Goal: Information Seeking & Learning: Learn about a topic

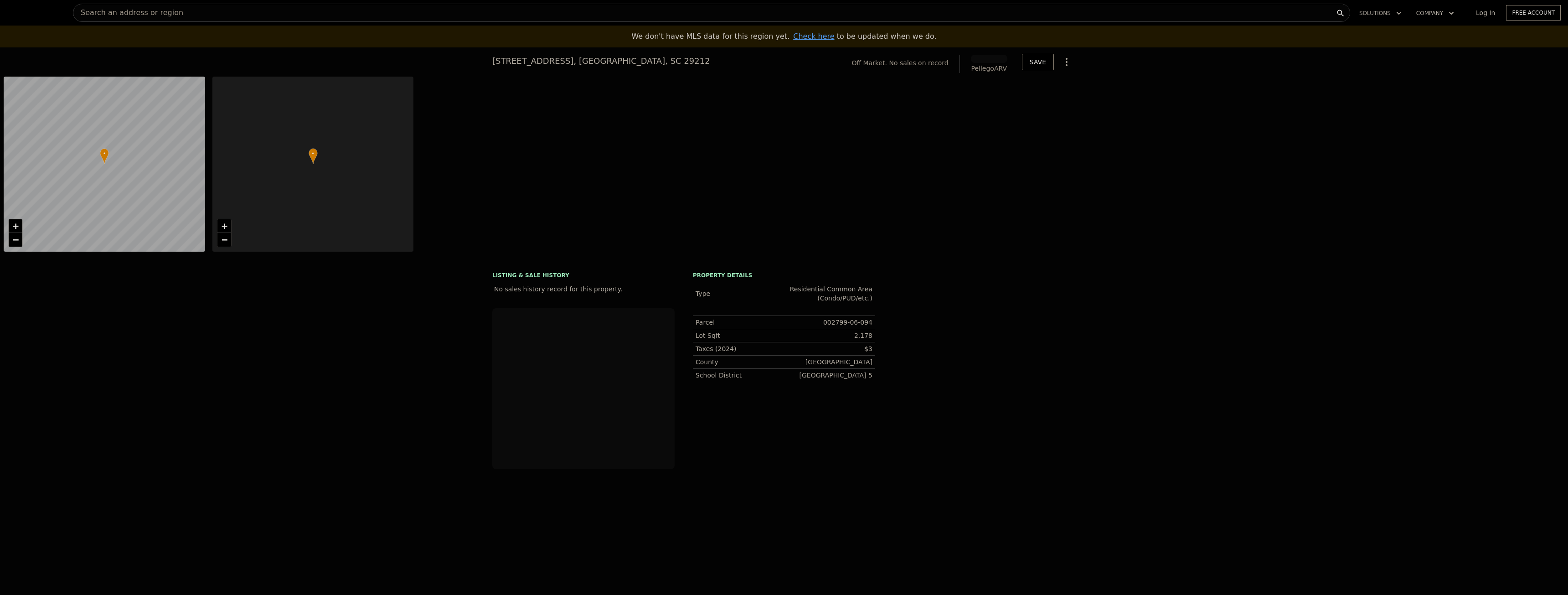
scroll to position [0, 4]
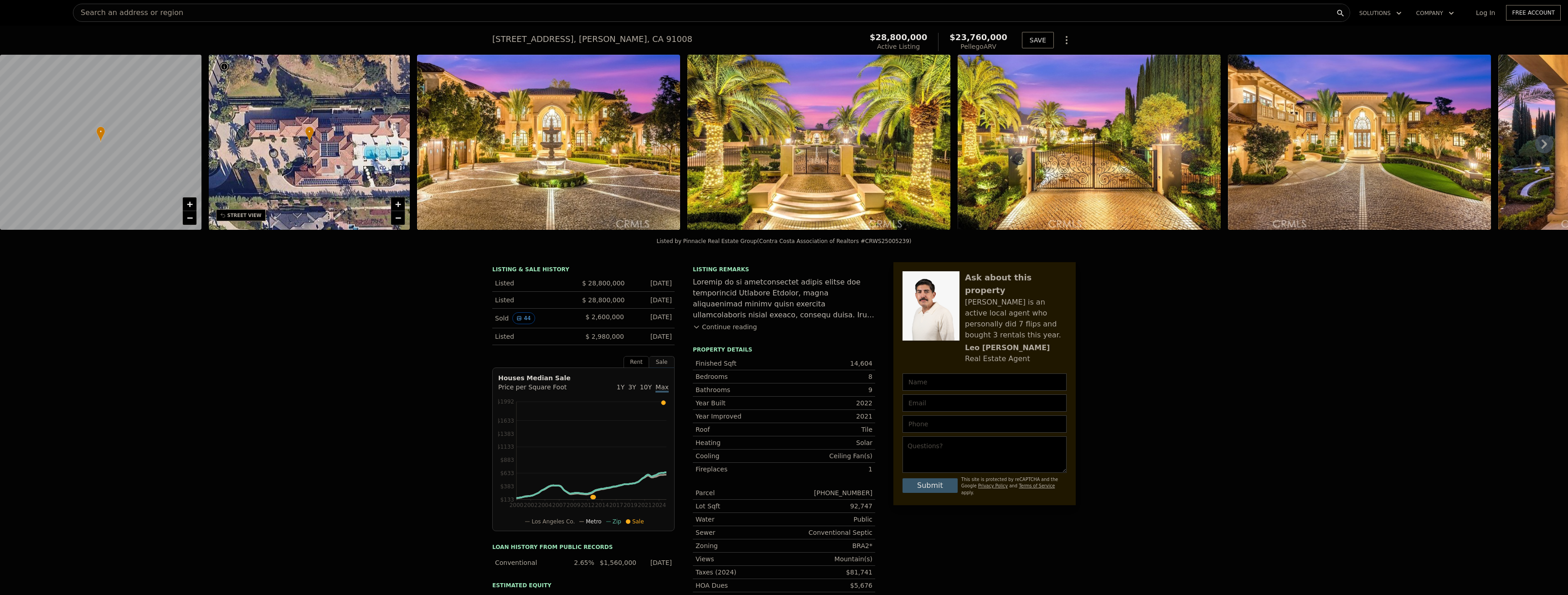
click at [1536, 147] on icon at bounding box center [1544, 144] width 18 height 18
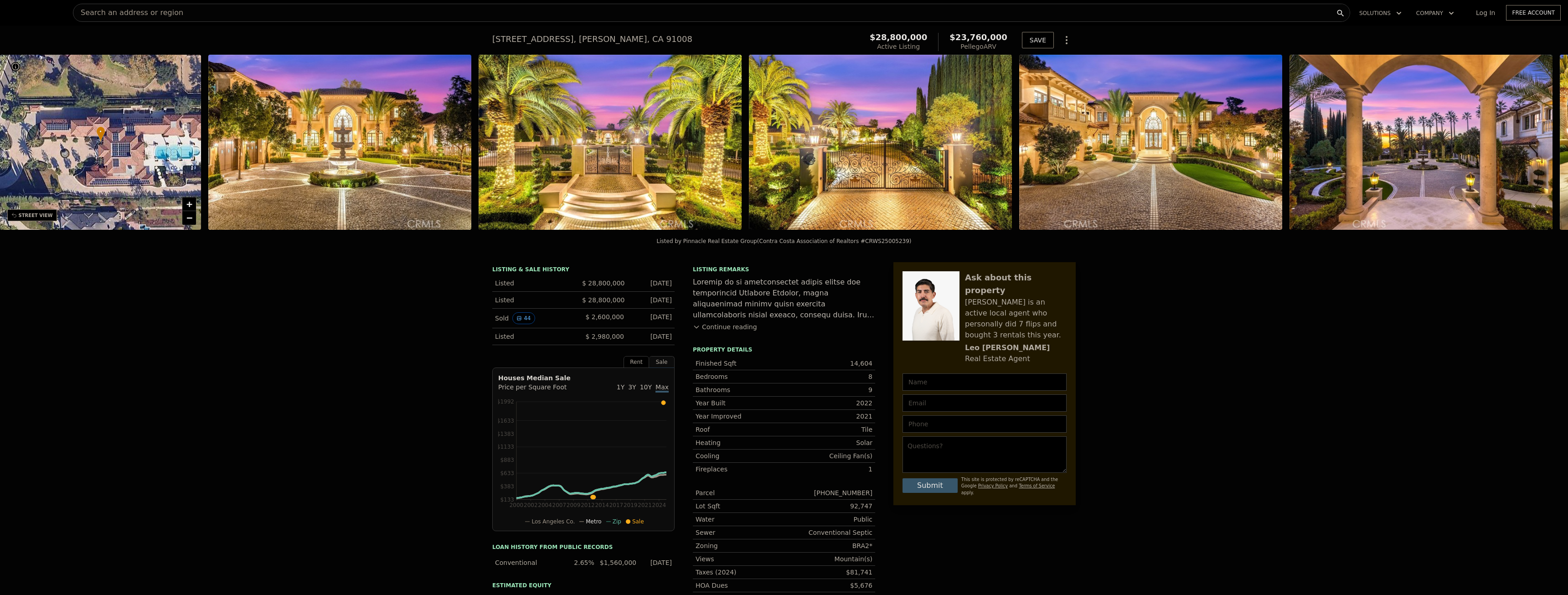
click at [1536, 147] on img at bounding box center [1421, 143] width 263 height 175
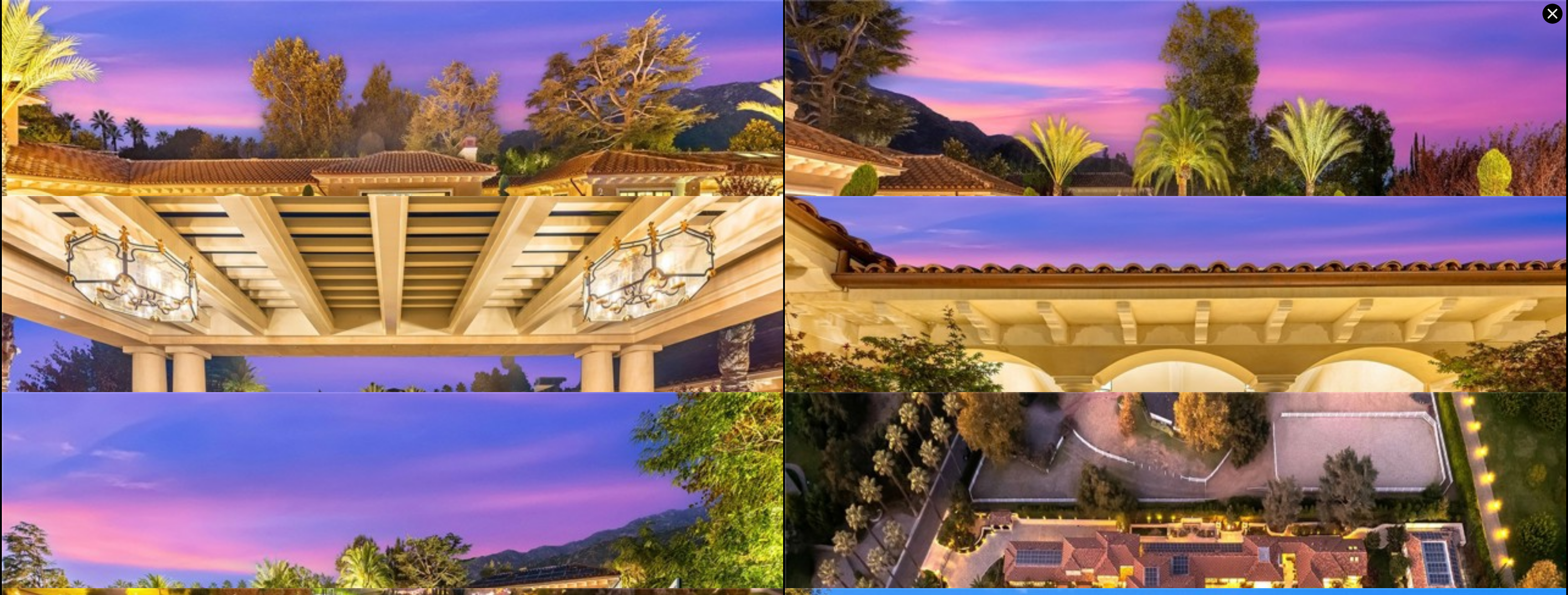
click at [1536, 147] on img at bounding box center [1175, 64] width 782 height 520
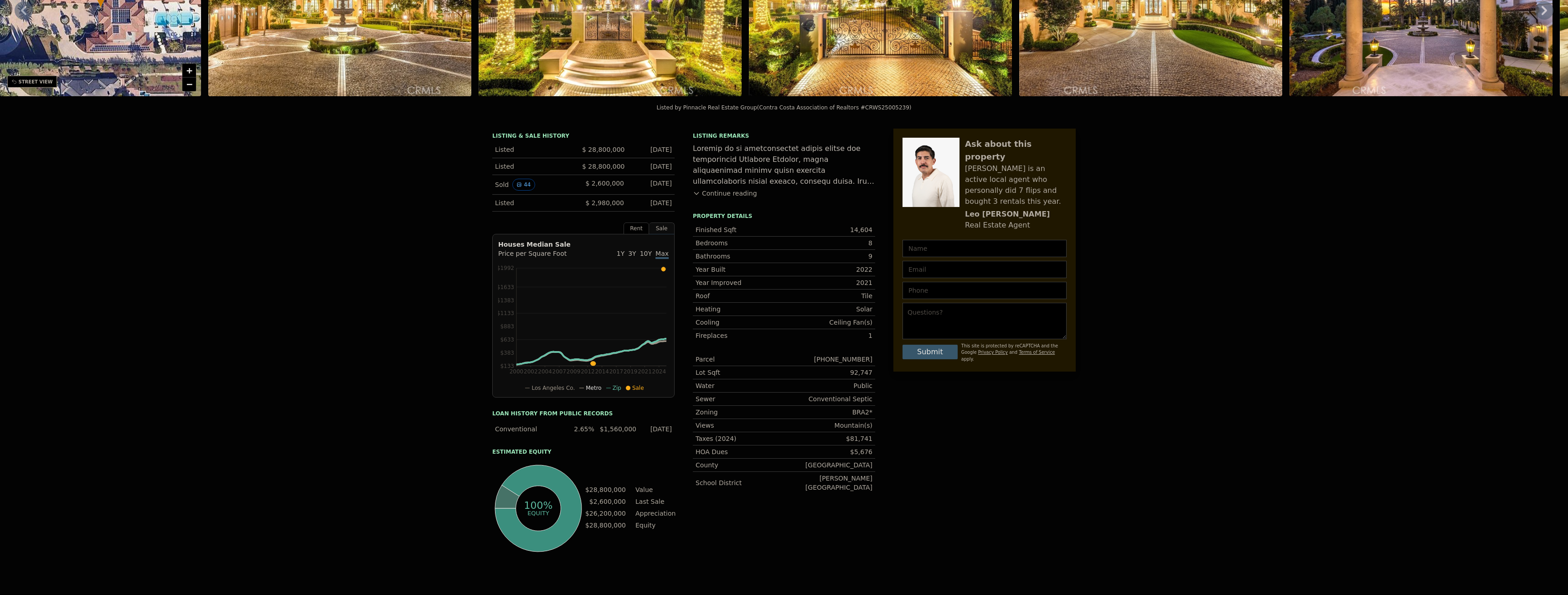
scroll to position [0, 0]
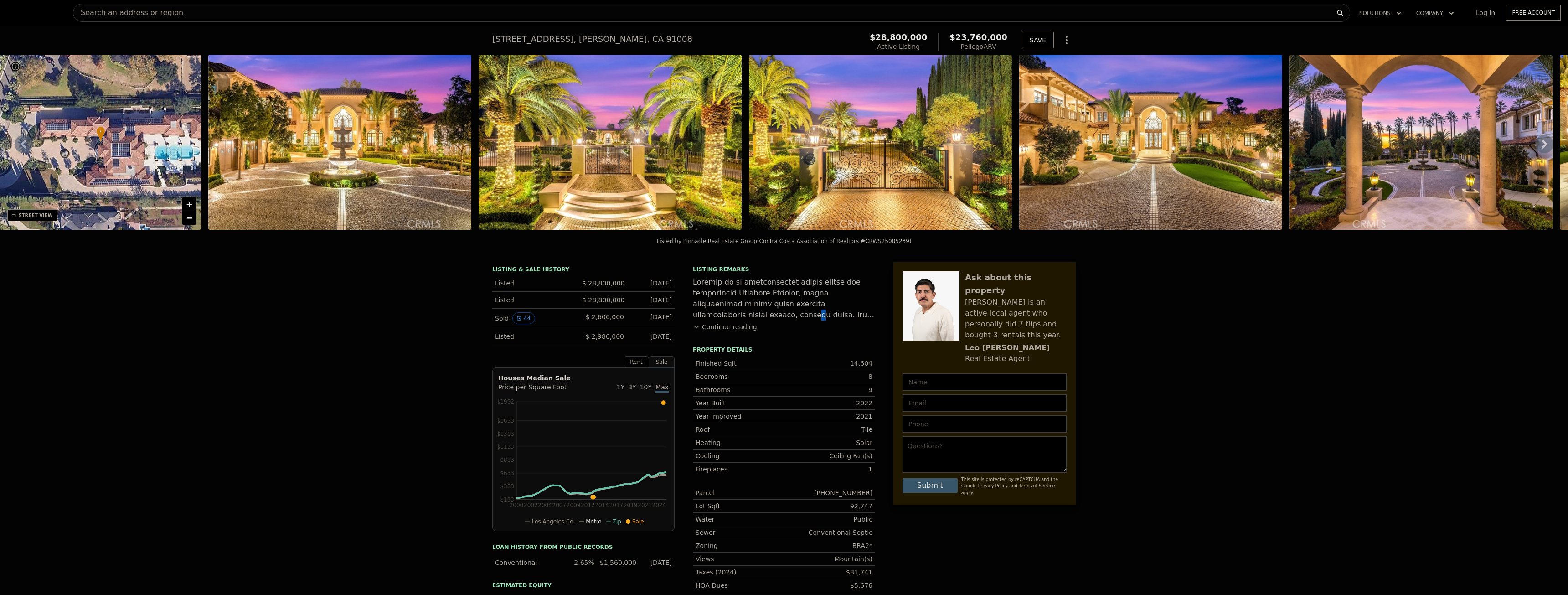
click at [797, 308] on div at bounding box center [784, 299] width 183 height 44
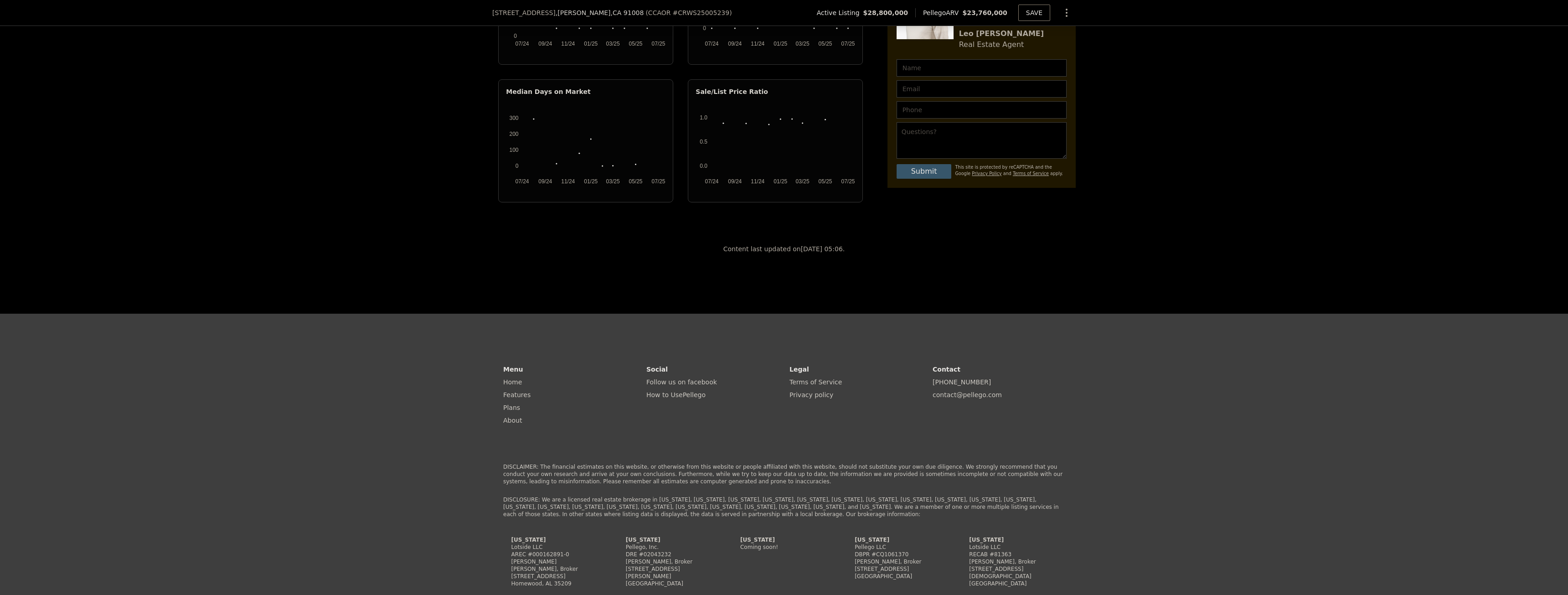
scroll to position [1821, 0]
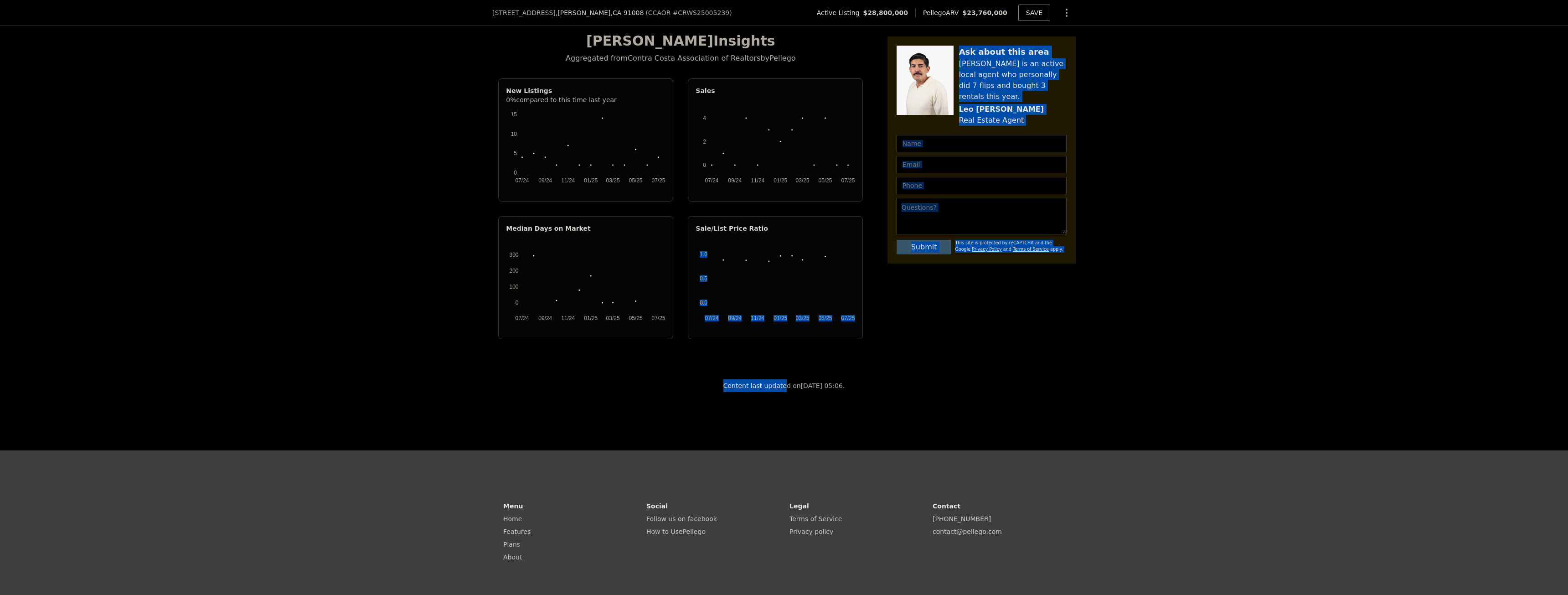
drag, startPoint x: 866, startPoint y: 402, endPoint x: 776, endPoint y: 389, distance: 90.9
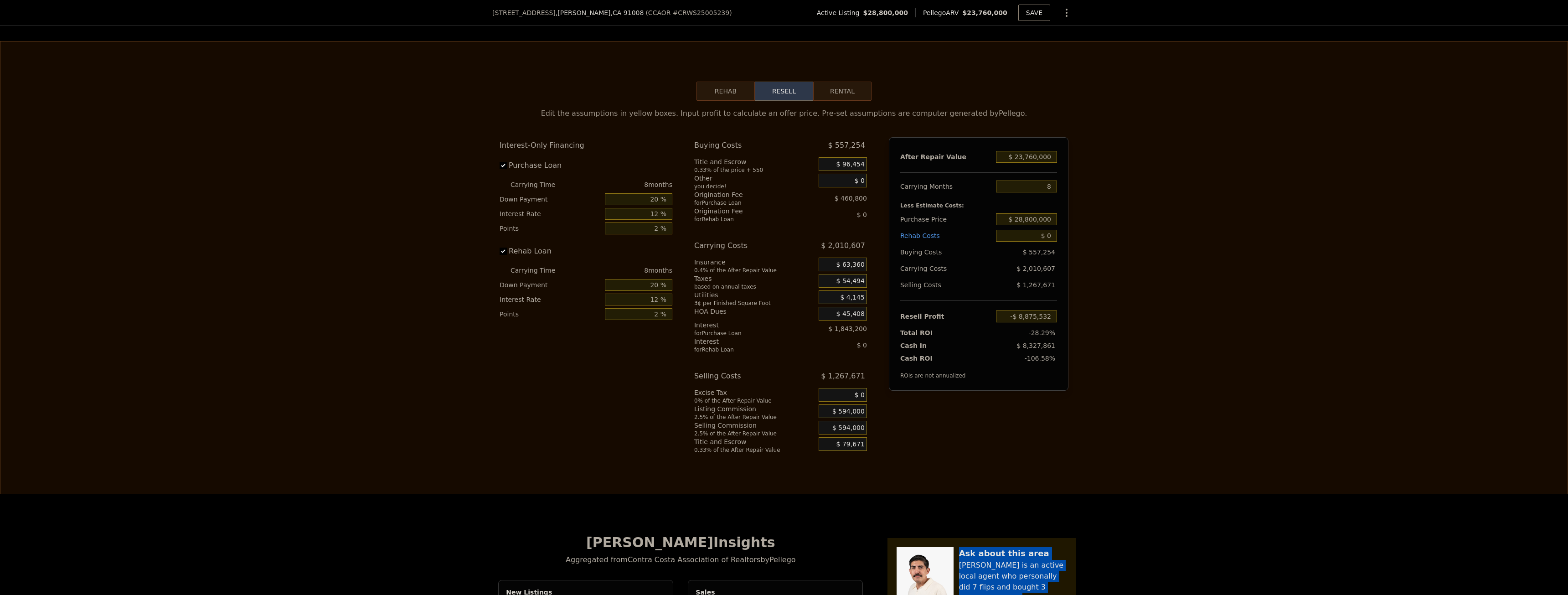
scroll to position [1639, 0]
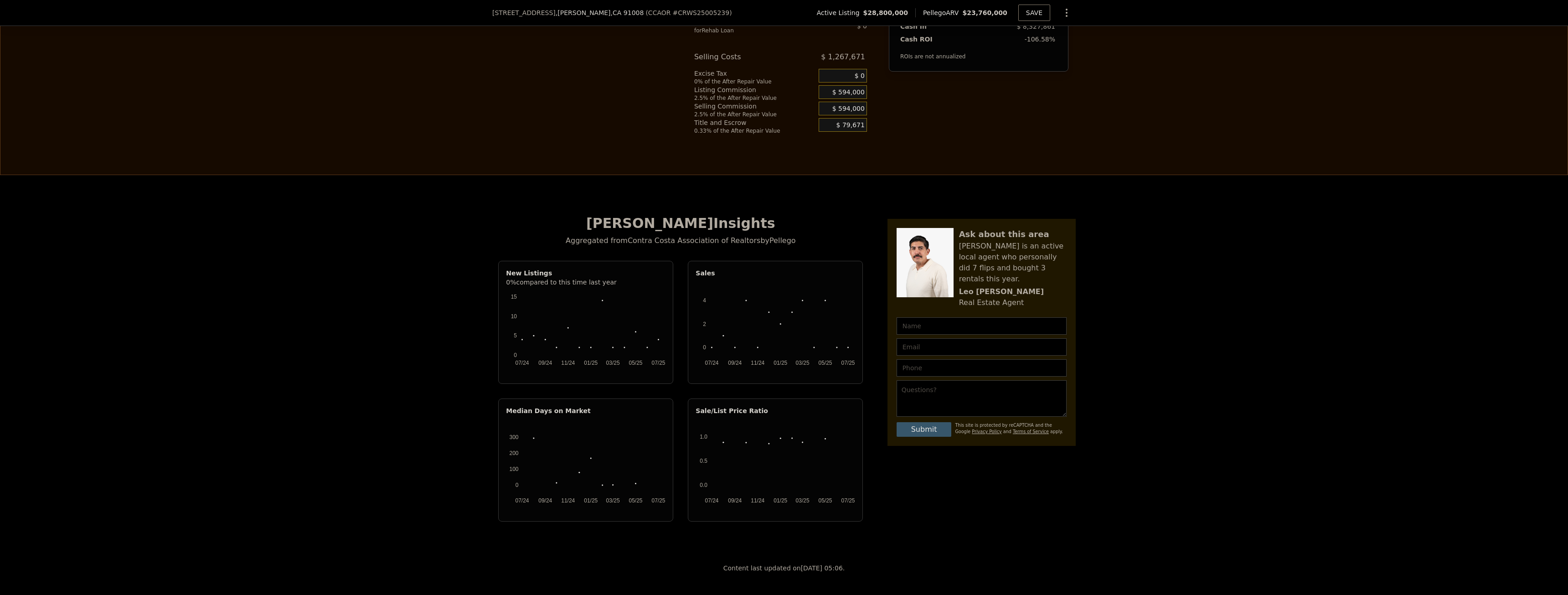
click at [714, 326] on rect "A chart." at bounding box center [780, 324] width 137 height 66
click at [743, 357] on rect "A chart." at bounding box center [780, 324] width 137 height 66
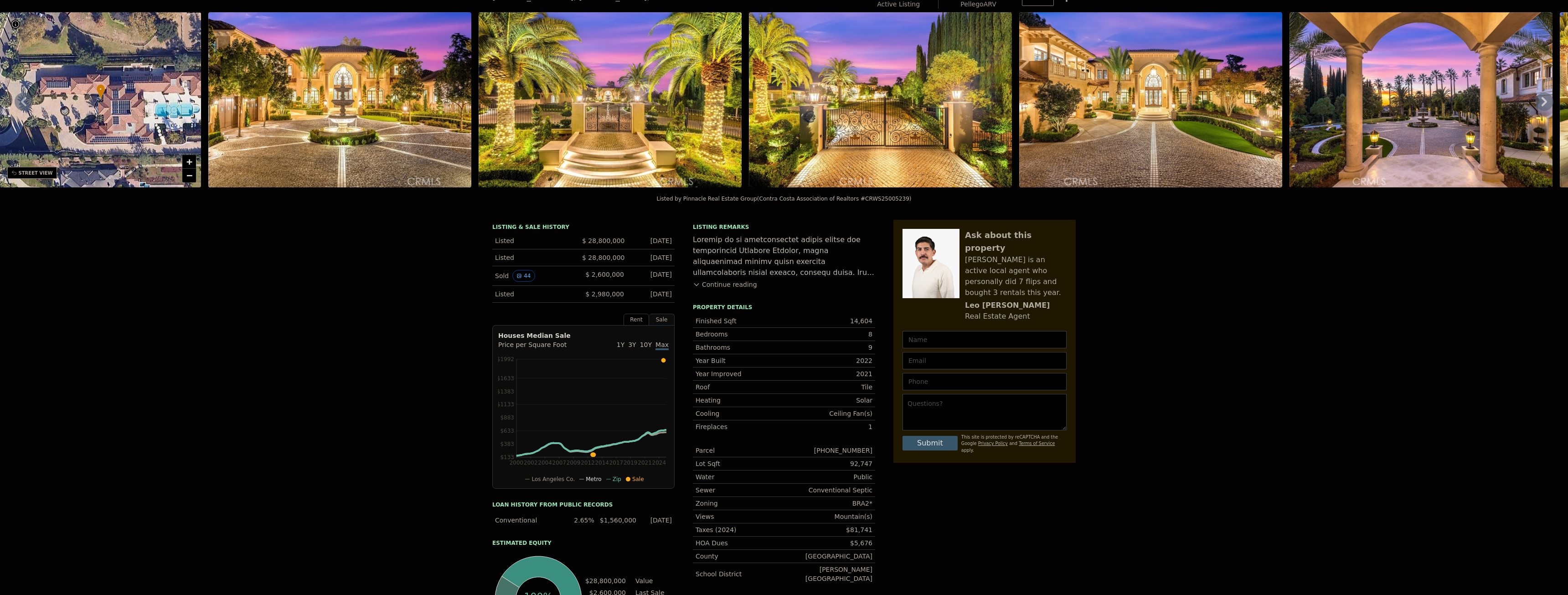
scroll to position [0, 0]
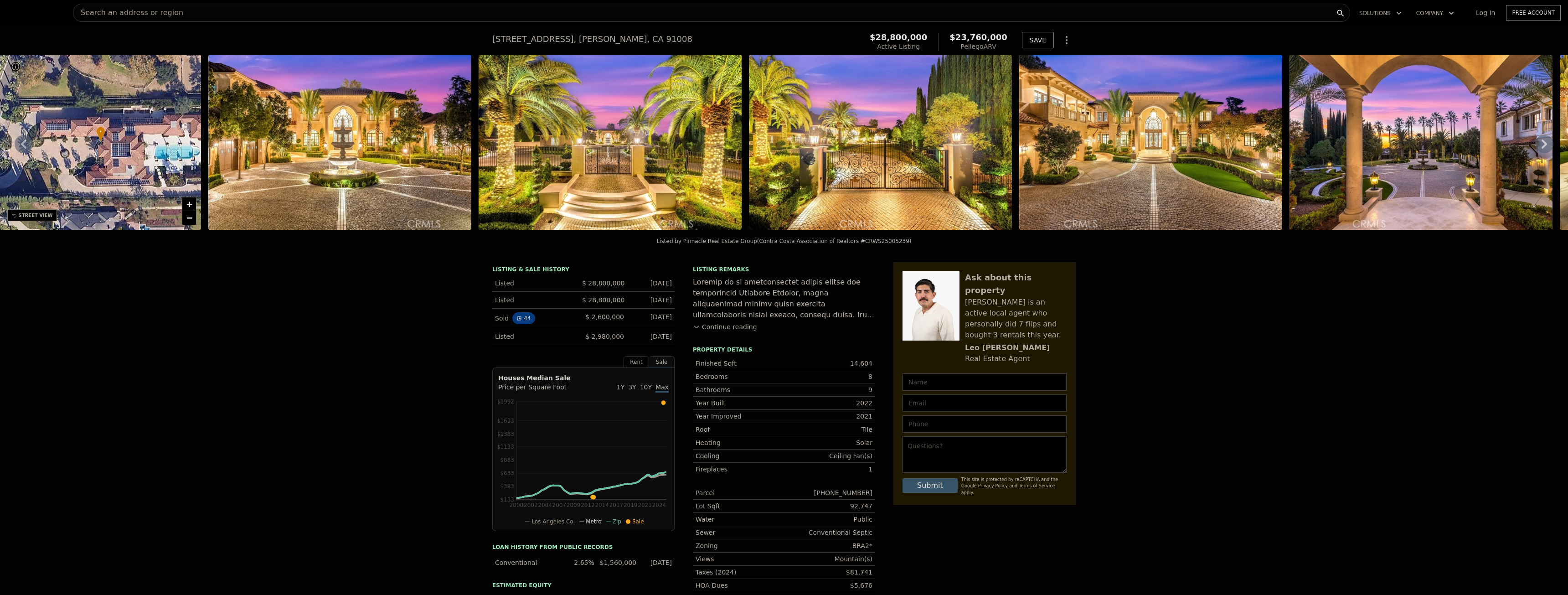
click at [517, 320] on icon "View historical data" at bounding box center [519, 319] width 4 height 4
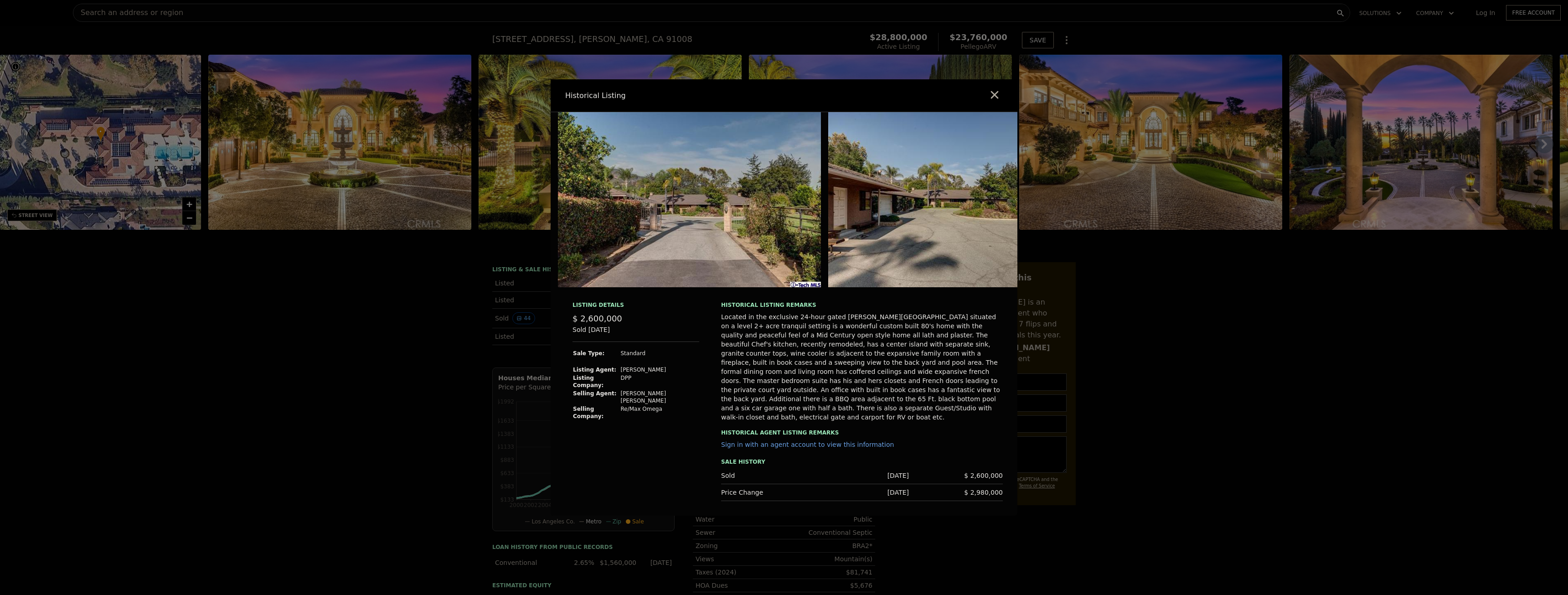
click at [718, 213] on img at bounding box center [690, 200] width 263 height 175
click at [649, 248] on img at bounding box center [690, 200] width 263 height 175
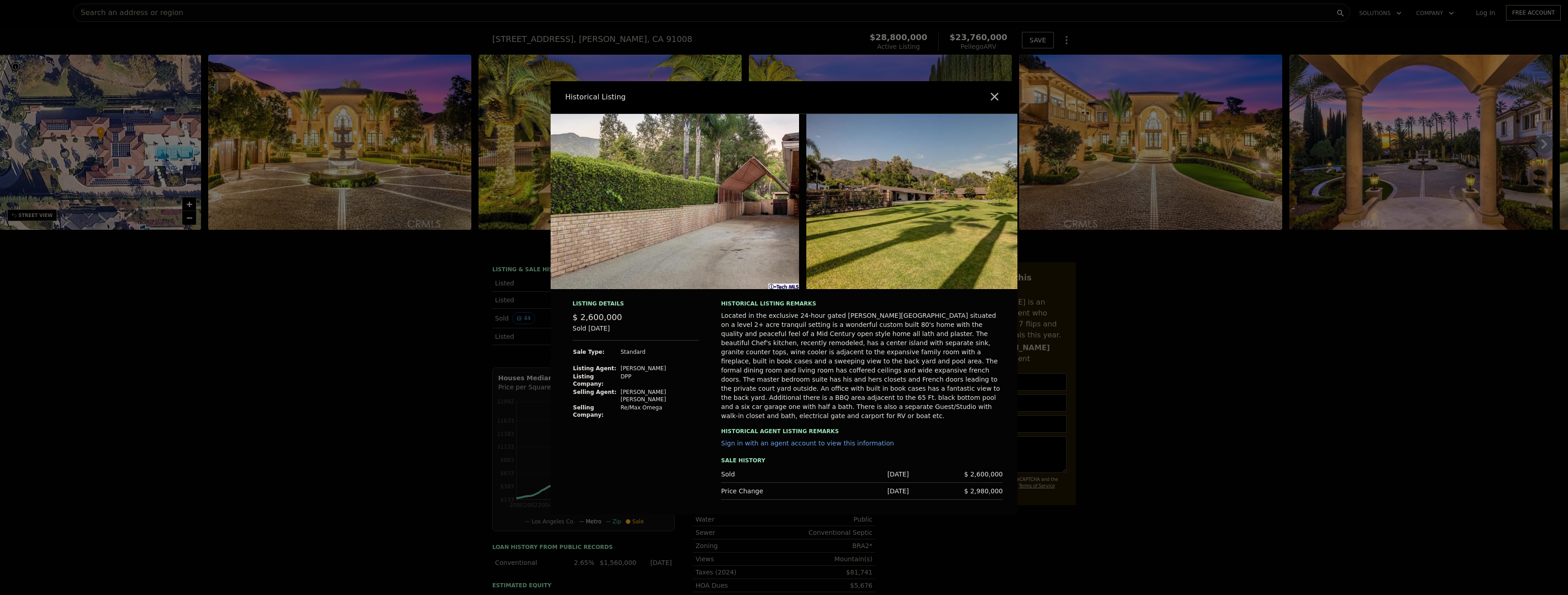
scroll to position [0, 11322]
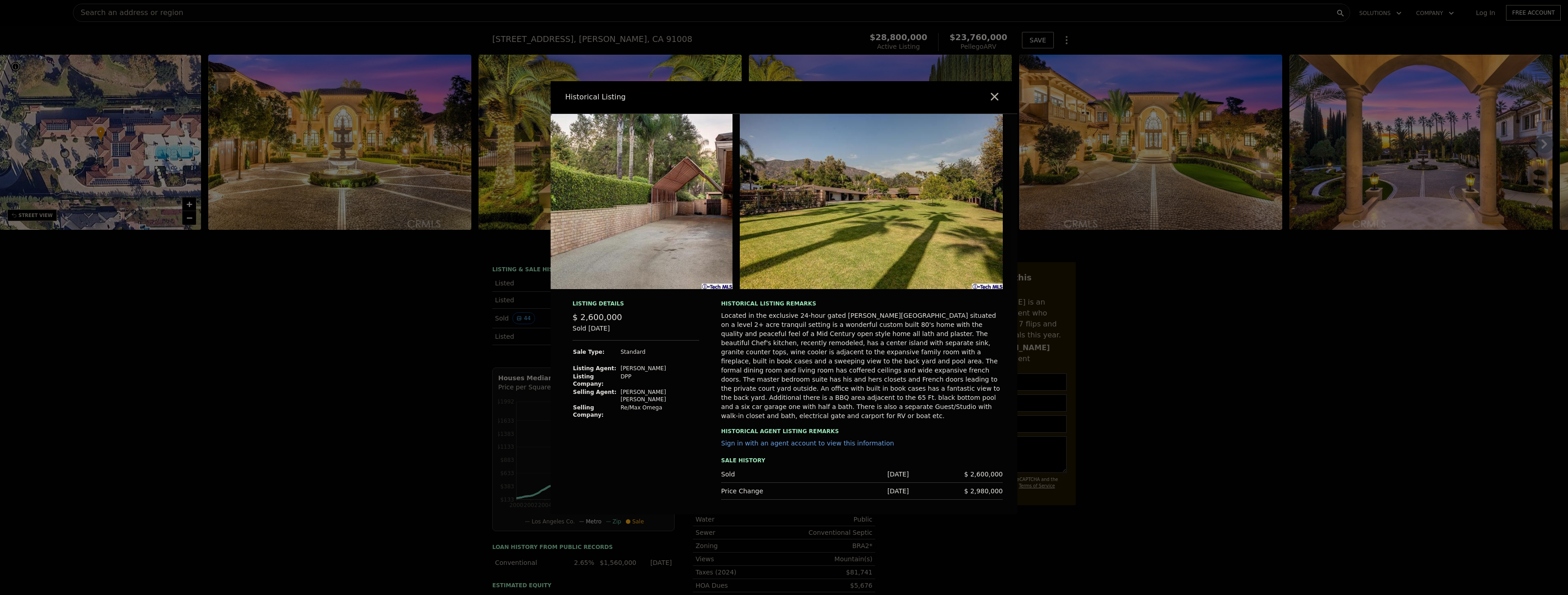
click at [1074, 484] on div at bounding box center [784, 297] width 1568 height 595
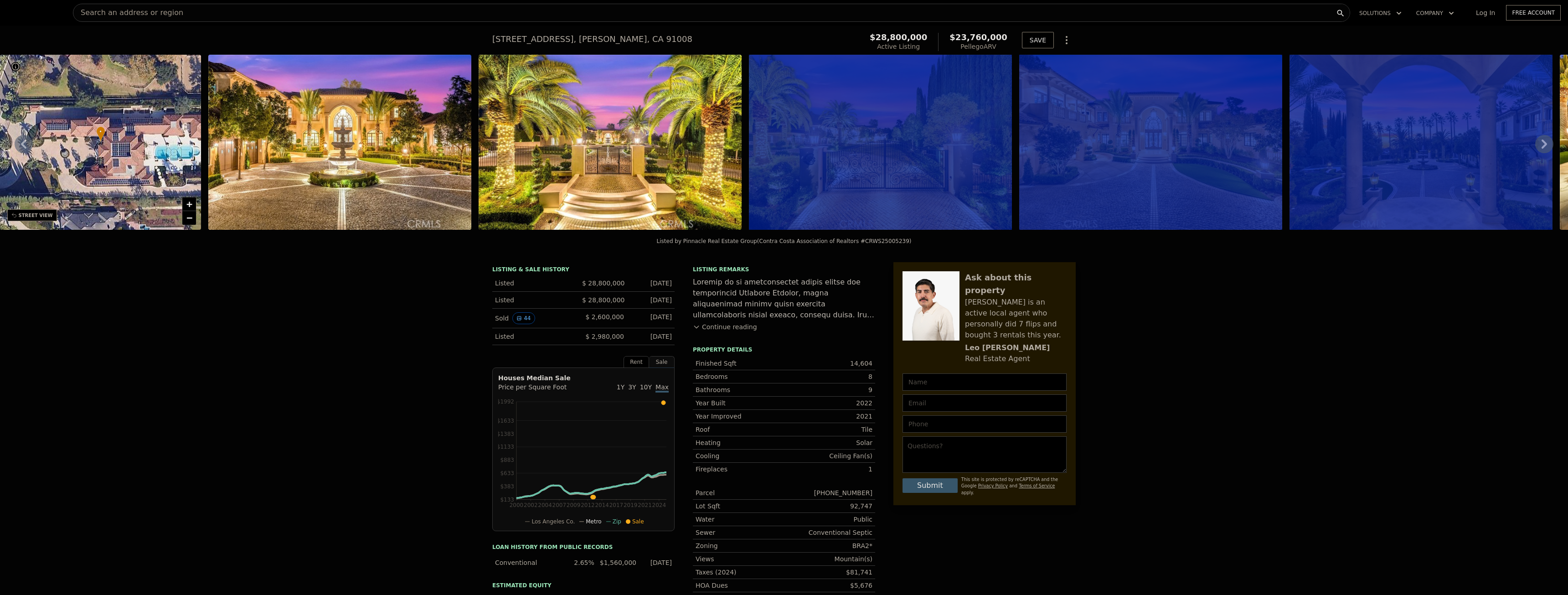
drag, startPoint x: 1282, startPoint y: 185, endPoint x: 788, endPoint y: 227, distance: 495.8
click at [794, 226] on div "• + − • + − STREET VIEW Loading... SATELLITE VIEW" at bounding box center [784, 144] width 1568 height 178
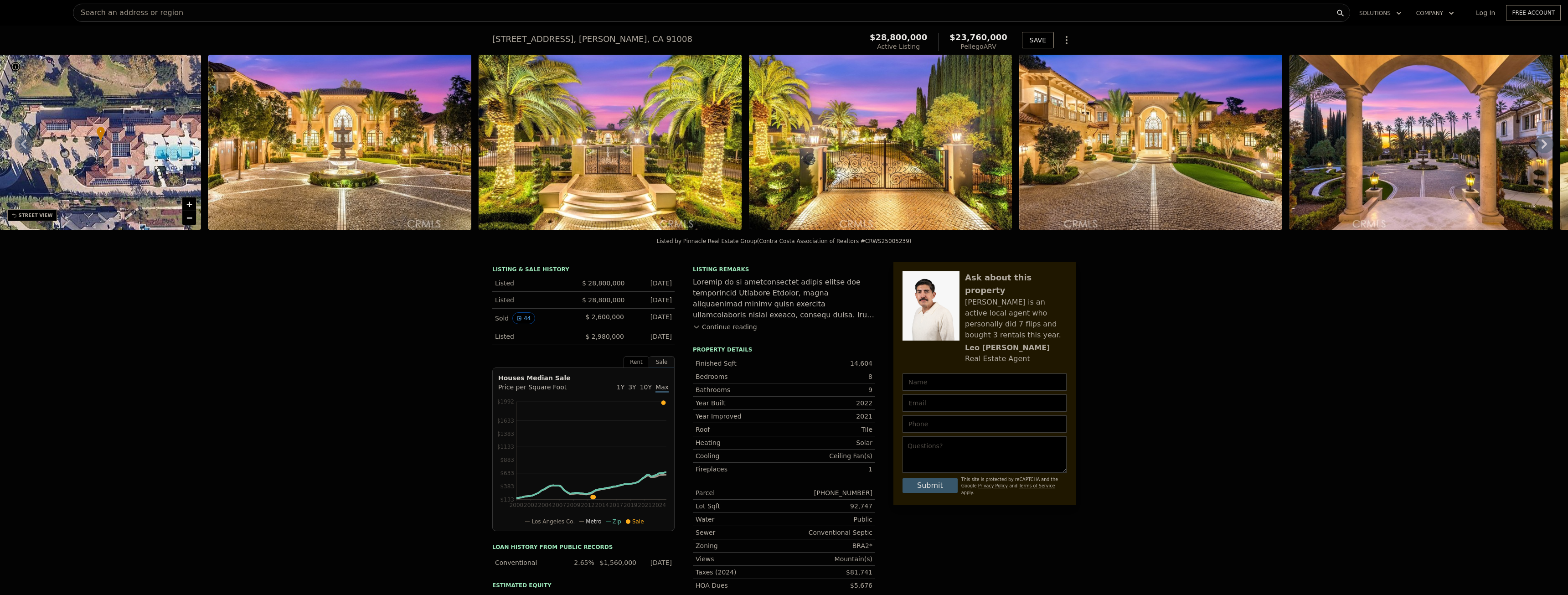
click at [1234, 290] on div "LISTING & SALE HISTORY Listed $ 28,800,000 Jan 7, 2025 Listed $ 28,800,000 Jan …" at bounding box center [784, 491] width 1568 height 473
click at [517, 324] on button "44" at bounding box center [523, 318] width 23 height 12
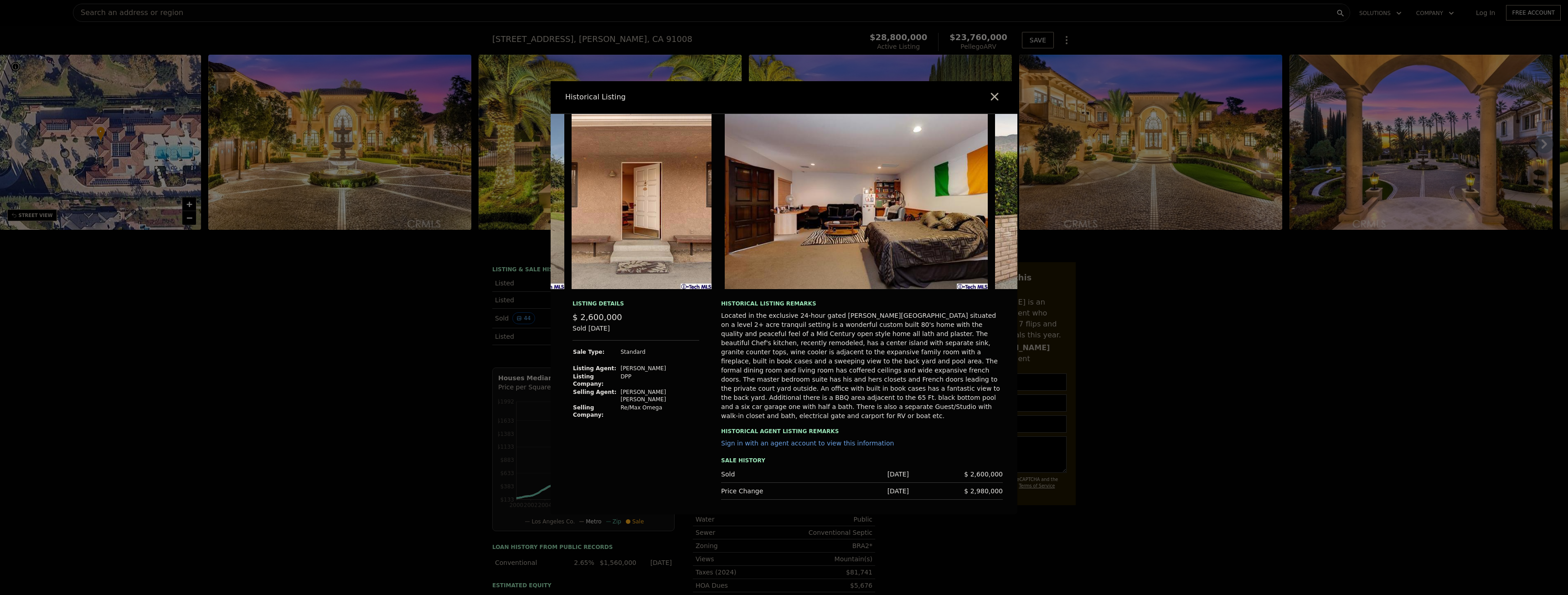
scroll to position [0, 10832]
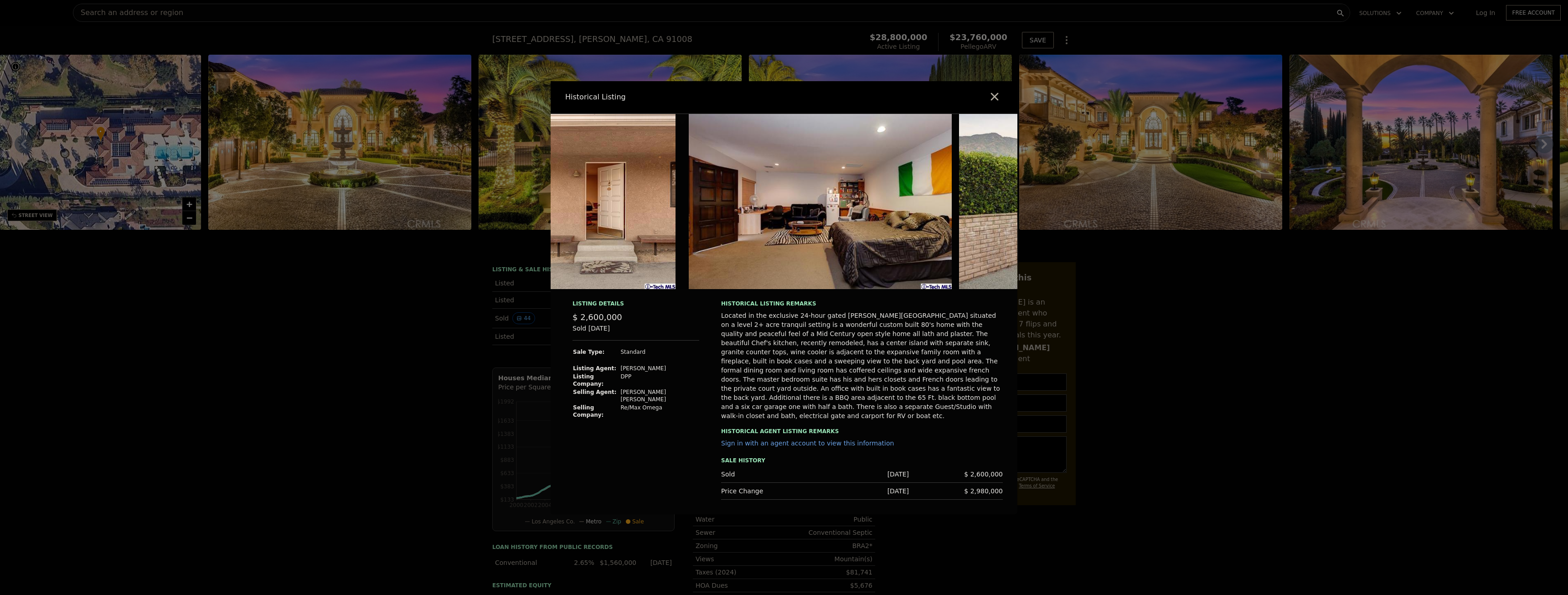
click at [920, 250] on img at bounding box center [820, 202] width 263 height 175
click at [910, 255] on img at bounding box center [820, 202] width 263 height 175
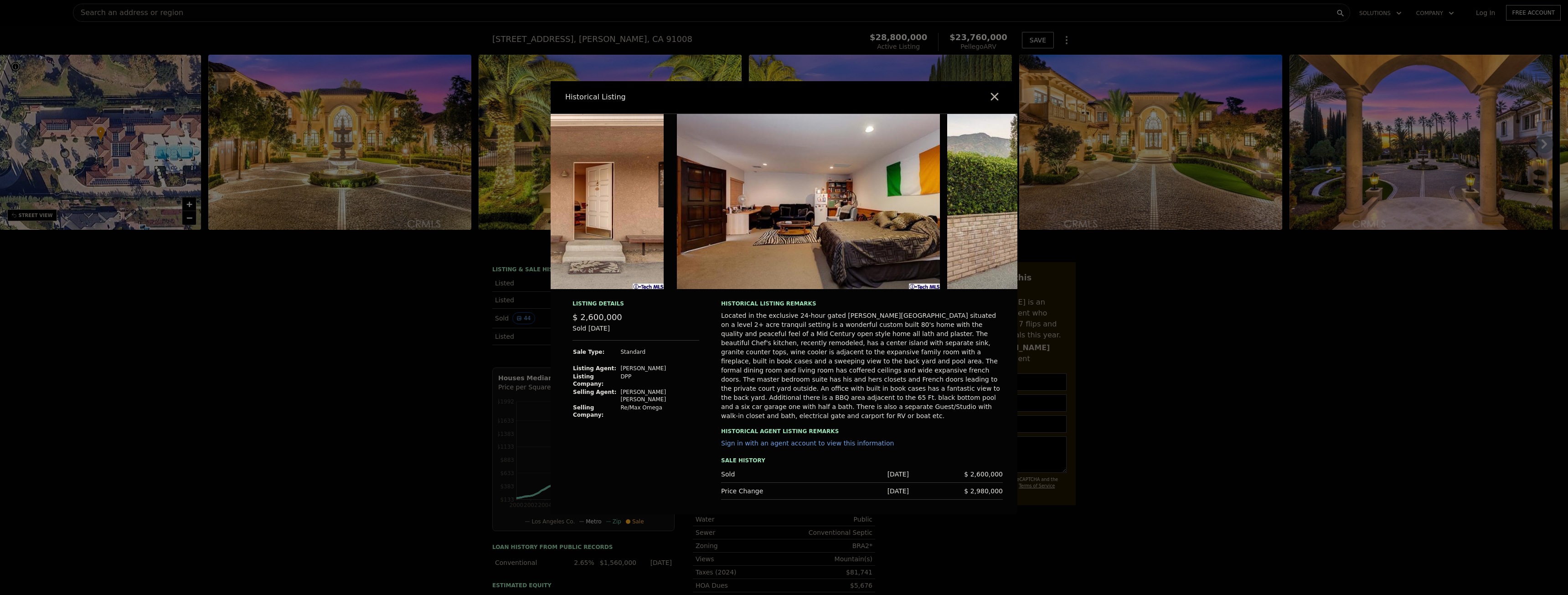
scroll to position [0, 10880]
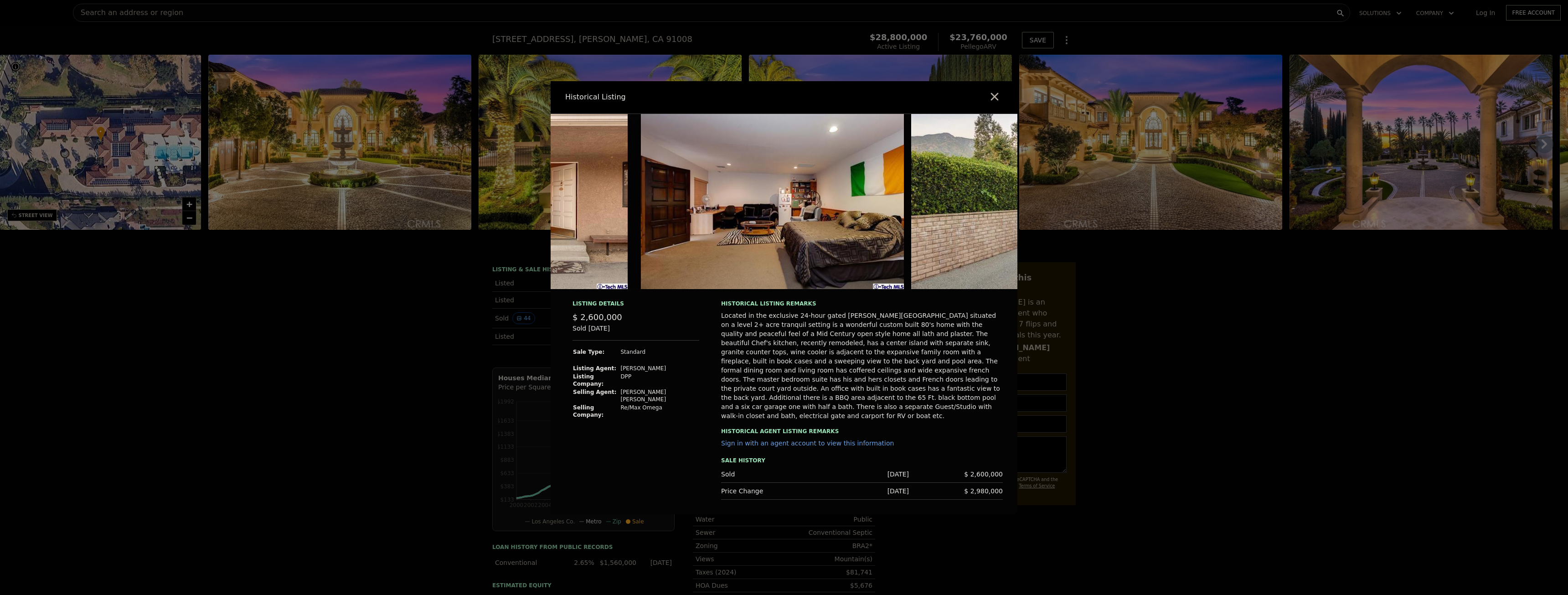
click at [805, 245] on img at bounding box center [772, 202] width 263 height 175
drag, startPoint x: 805, startPoint y: 245, endPoint x: 957, endPoint y: 298, distance: 161.0
click at [805, 245] on img at bounding box center [772, 202] width 263 height 175
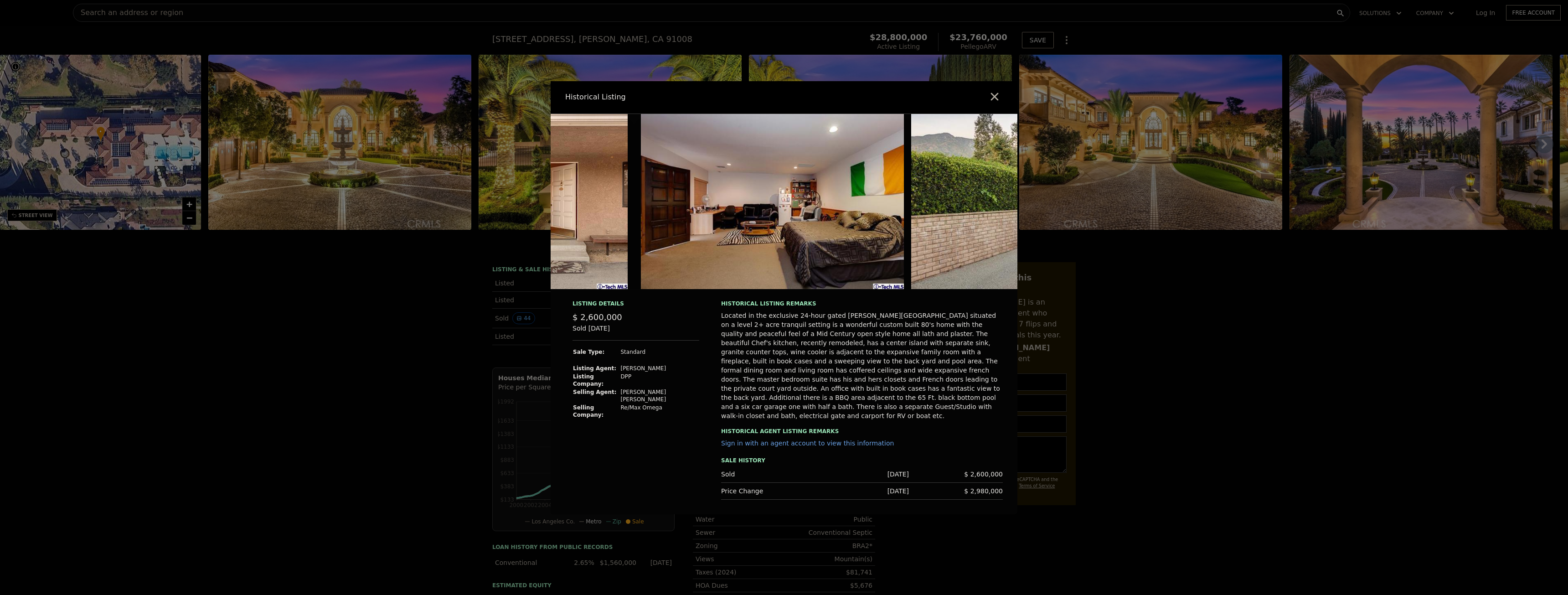
click at [1146, 373] on div at bounding box center [784, 297] width 1568 height 595
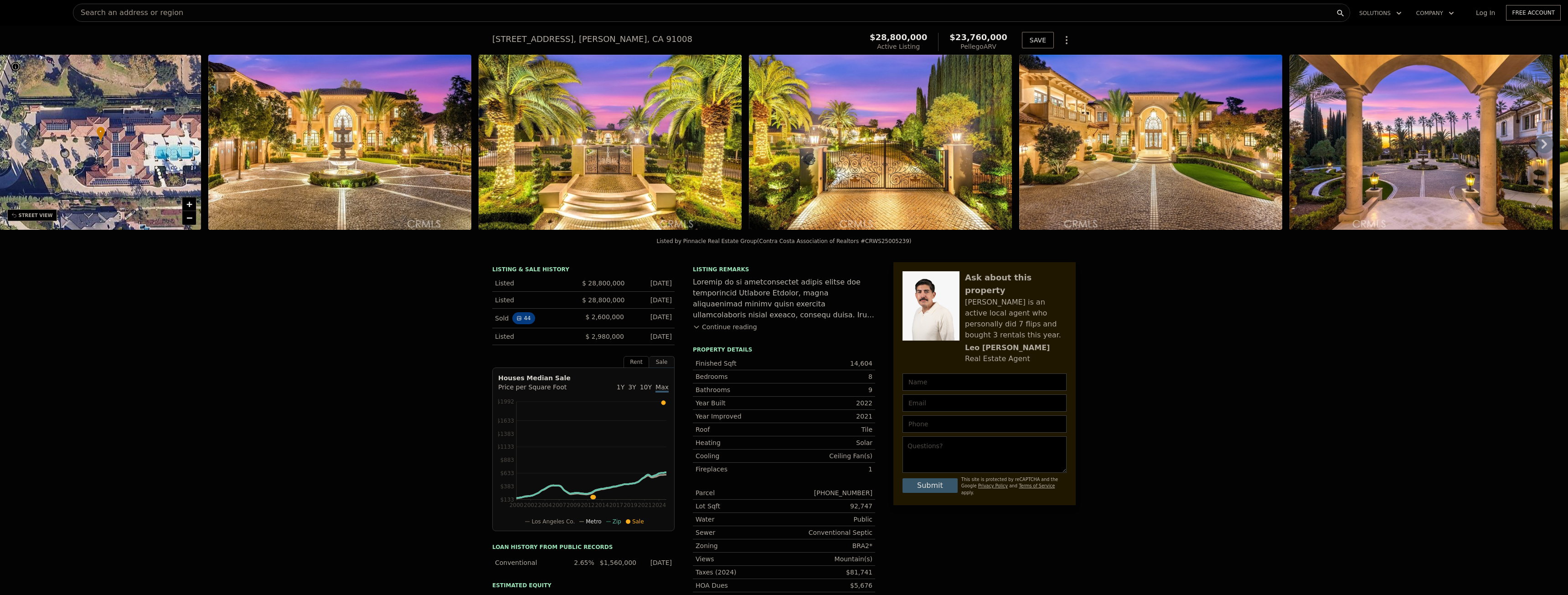
click at [523, 323] on button "44" at bounding box center [523, 318] width 23 height 12
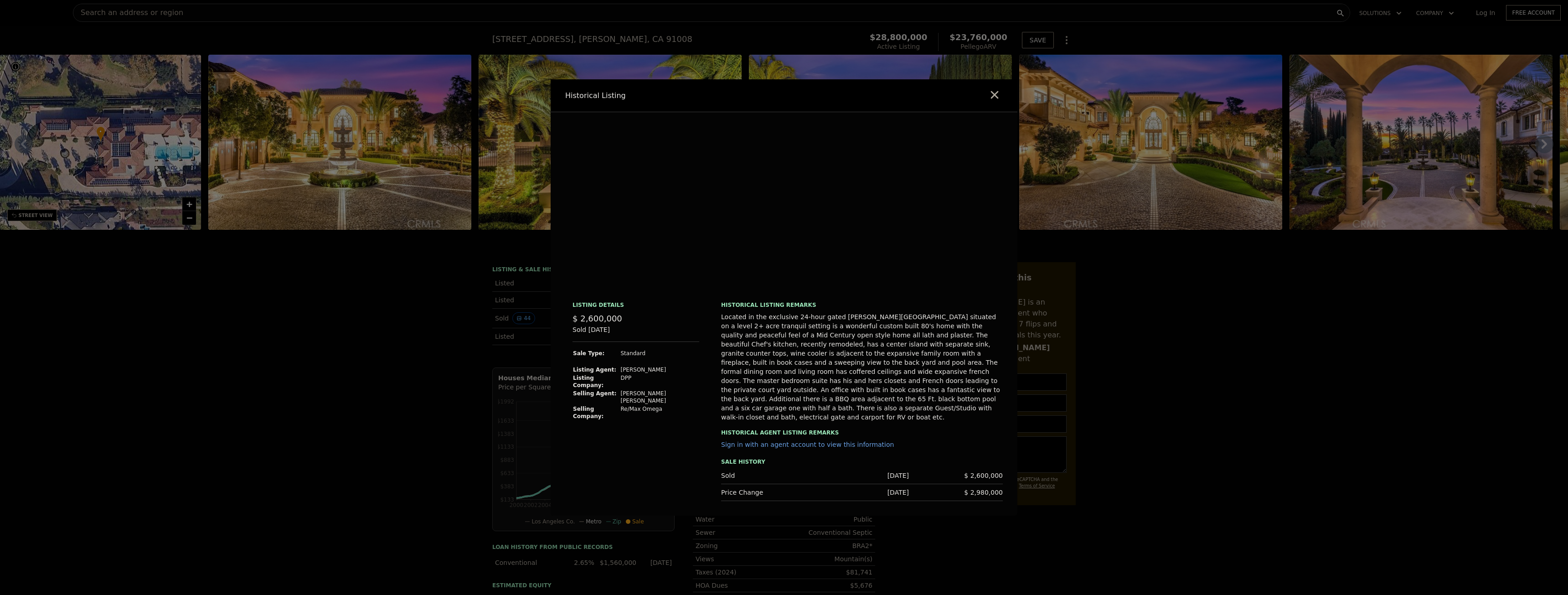
scroll to position [0, 11204]
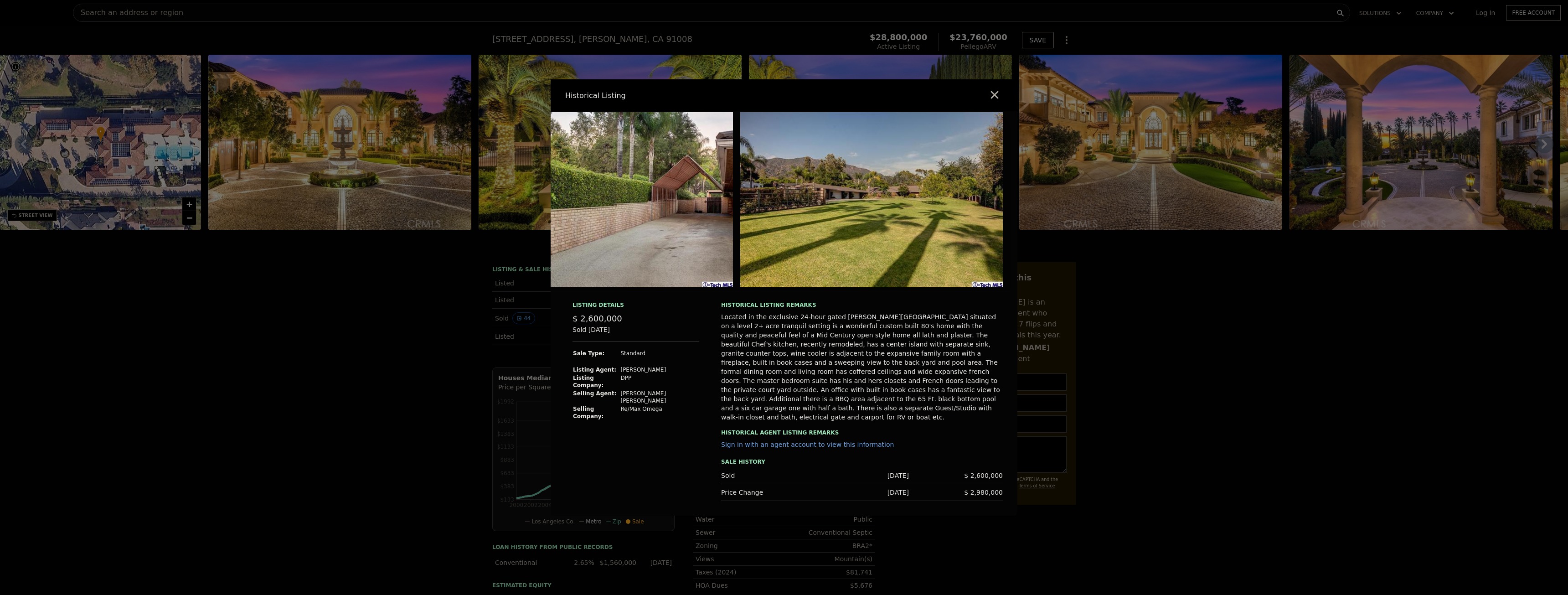
click at [695, 253] on img at bounding box center [601, 200] width 263 height 175
click at [699, 248] on img at bounding box center [601, 200] width 263 height 175
click at [1230, 379] on div at bounding box center [784, 297] width 1568 height 595
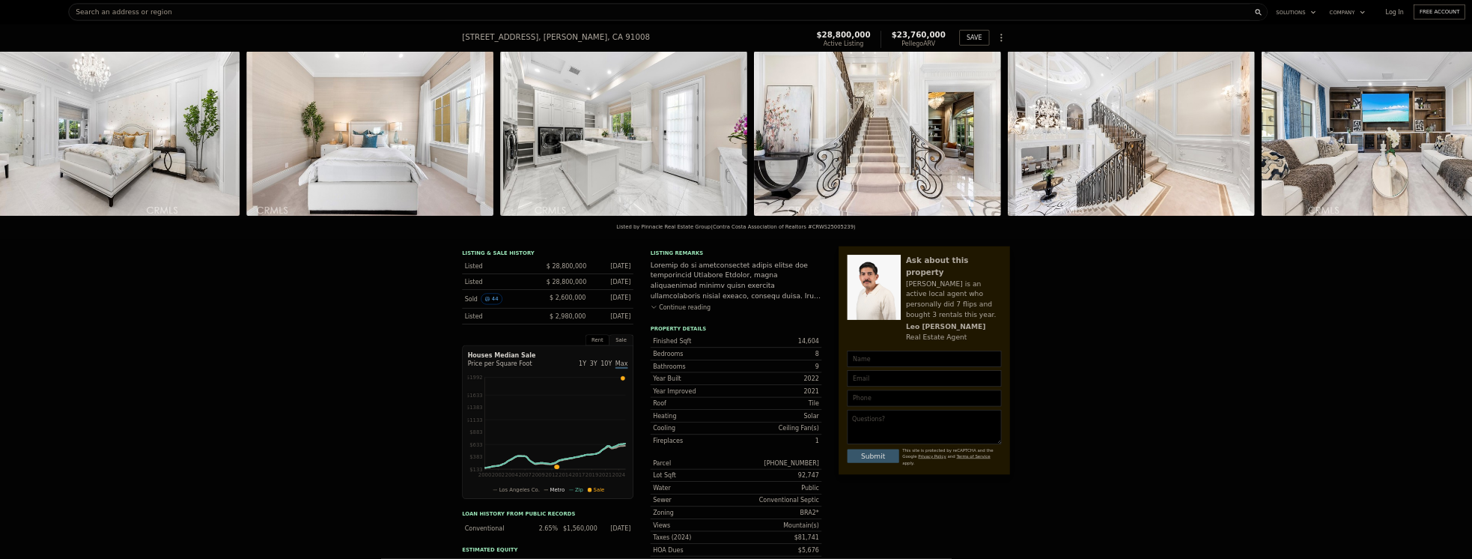
scroll to position [0, 19333]
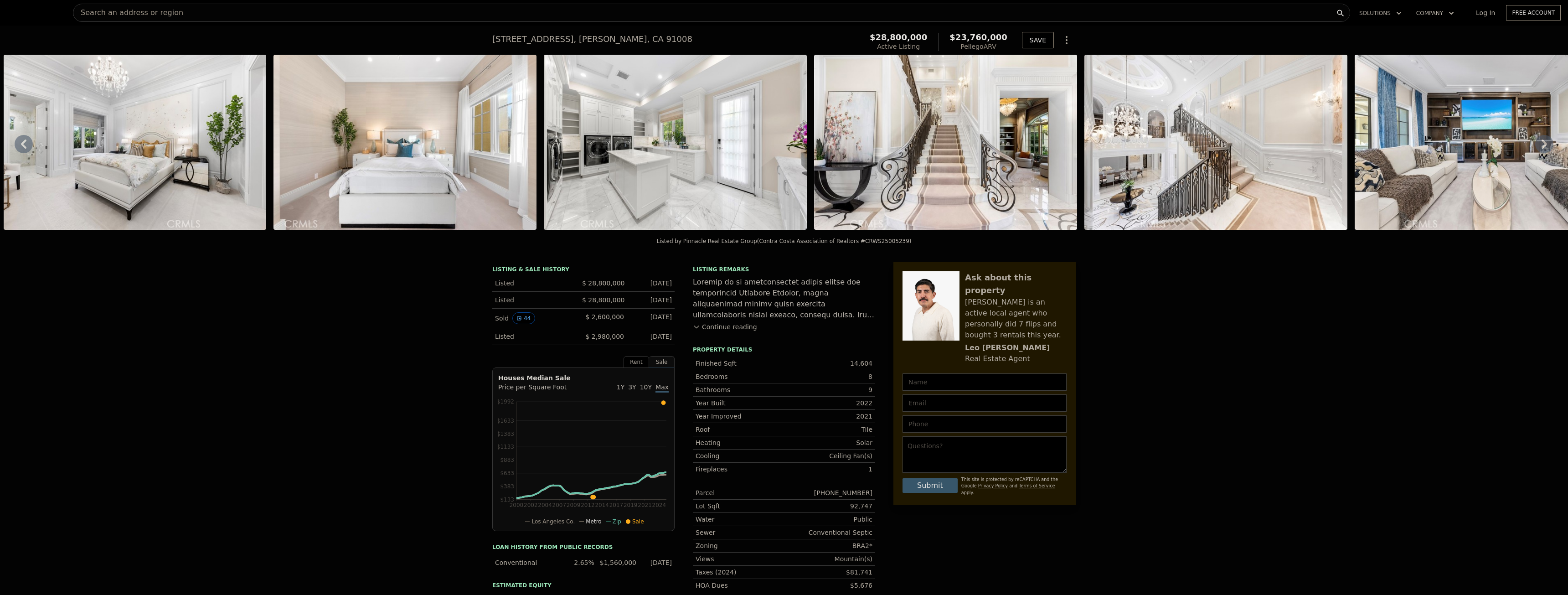
click at [920, 322] on div at bounding box center [931, 306] width 57 height 69
drag, startPoint x: 943, startPoint y: 306, endPoint x: 918, endPoint y: 345, distance: 46.3
click at [918, 345] on div "Ask about this property Leo is an active local agent who personally did 7 flips…" at bounding box center [985, 384] width 183 height 243
click at [967, 313] on div "Leo is an active local agent who personally did 7 flips and bought 3 rentals th…" at bounding box center [1015, 319] width 102 height 44
drag, startPoint x: 936, startPoint y: 331, endPoint x: 1233, endPoint y: 347, distance: 297.4
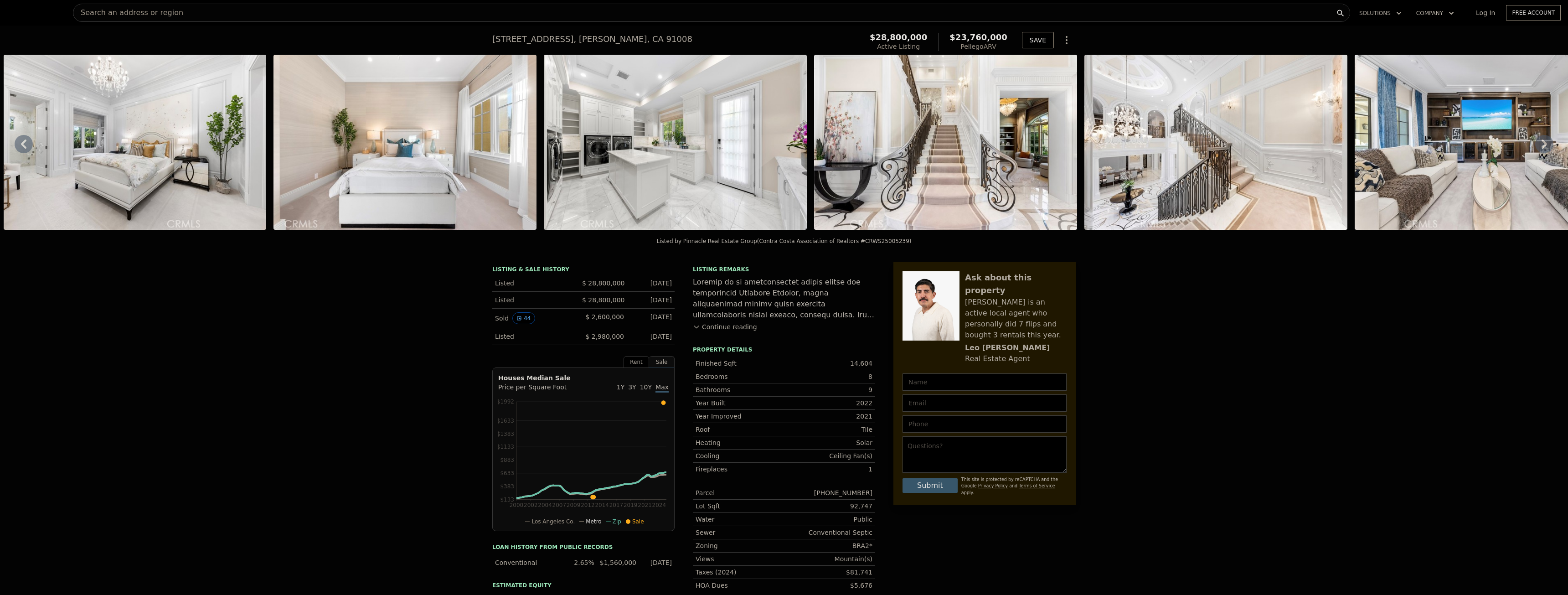
click at [1233, 347] on div "LISTING & SALE HISTORY Listed $ 28,800,000 Jan 7, 2025 Listed $ 28,800,000 Jan …" at bounding box center [784, 491] width 1568 height 473
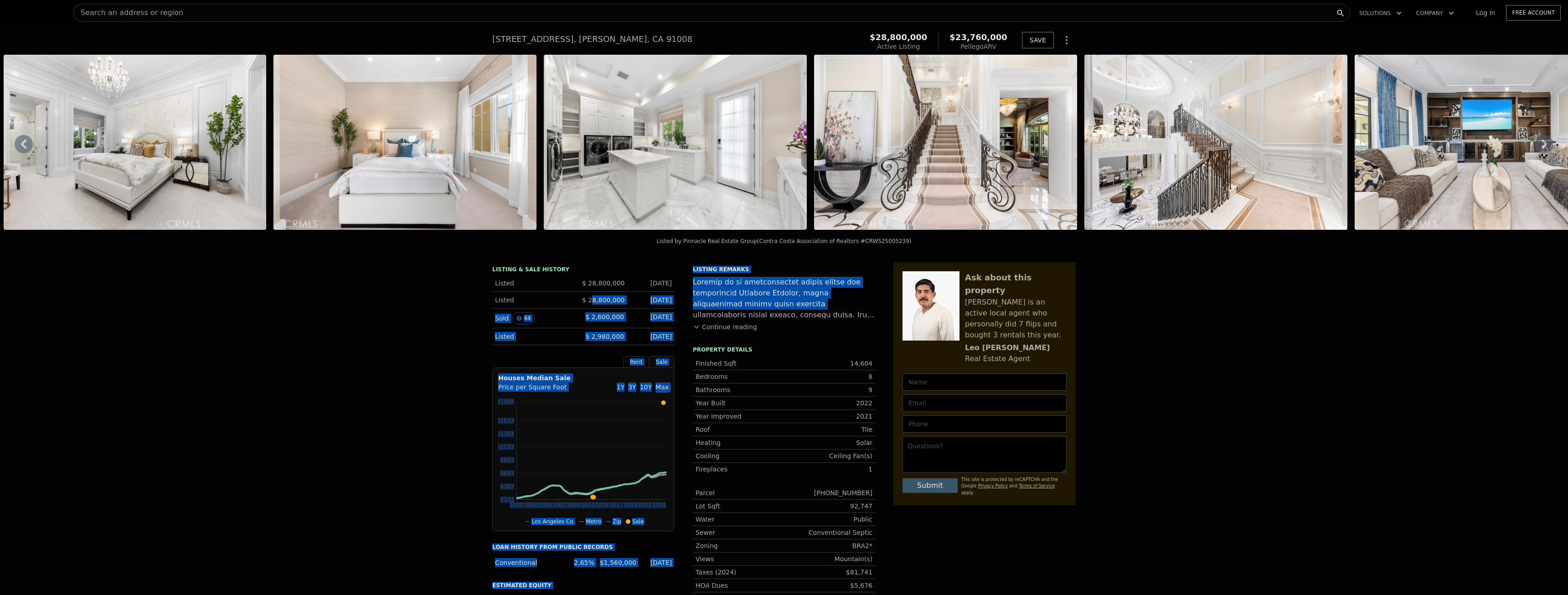
drag, startPoint x: 674, startPoint y: 307, endPoint x: 595, endPoint y: 308, distance: 79.0
click at [595, 308] on div "LISTING & SALE HISTORY Listed $ 28,800,000 Jan 7, 2025 Listed $ 28,800,000 Jan …" at bounding box center [684, 475] width 383 height 426
click at [608, 315] on div "Sold 44 $ 2,600,000 Mar 20, 2013" at bounding box center [584, 319] width 183 height 19
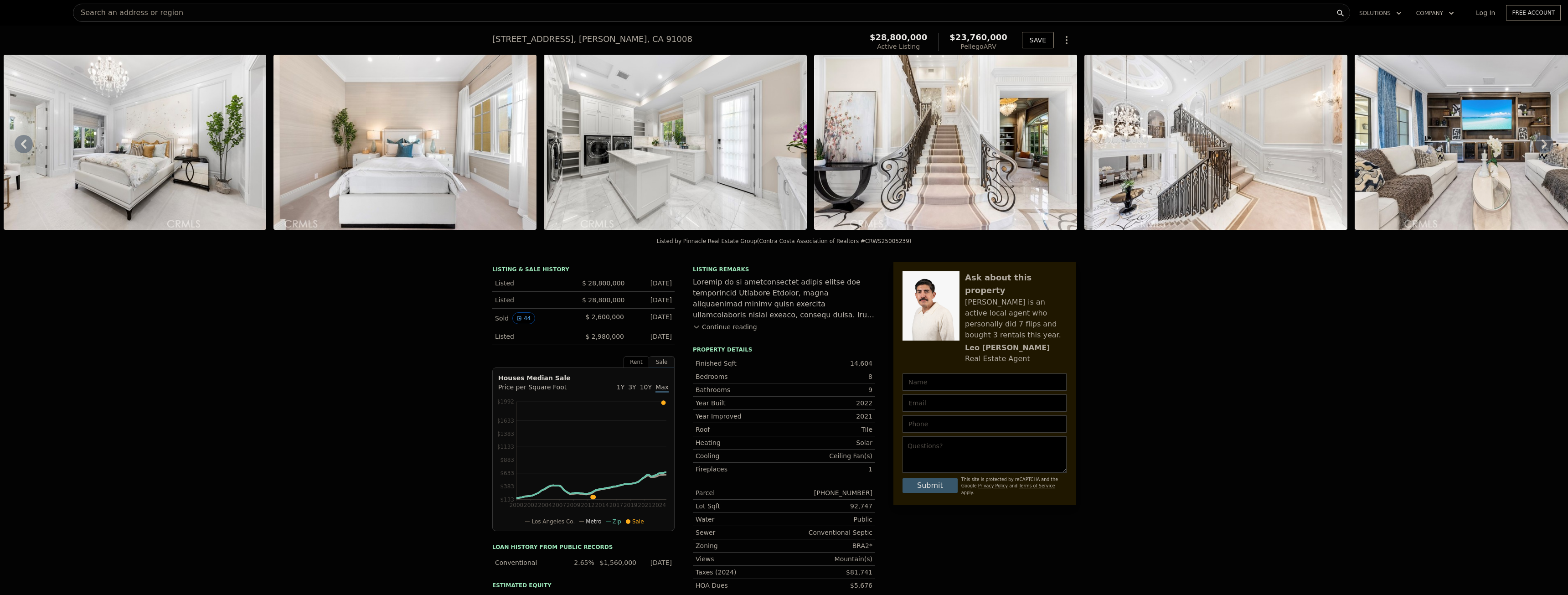
drag, startPoint x: 663, startPoint y: 306, endPoint x: 575, endPoint y: 301, distance: 88.1
click at [570, 304] on div "Listed $ 28,800,000 Jan 7, 2025" at bounding box center [584, 300] width 183 height 17
click at [589, 300] on div "Listed $ 28,800,000 Jan 7, 2025" at bounding box center [584, 300] width 183 height 17
click at [24, 144] on icon at bounding box center [23, 144] width 5 height 9
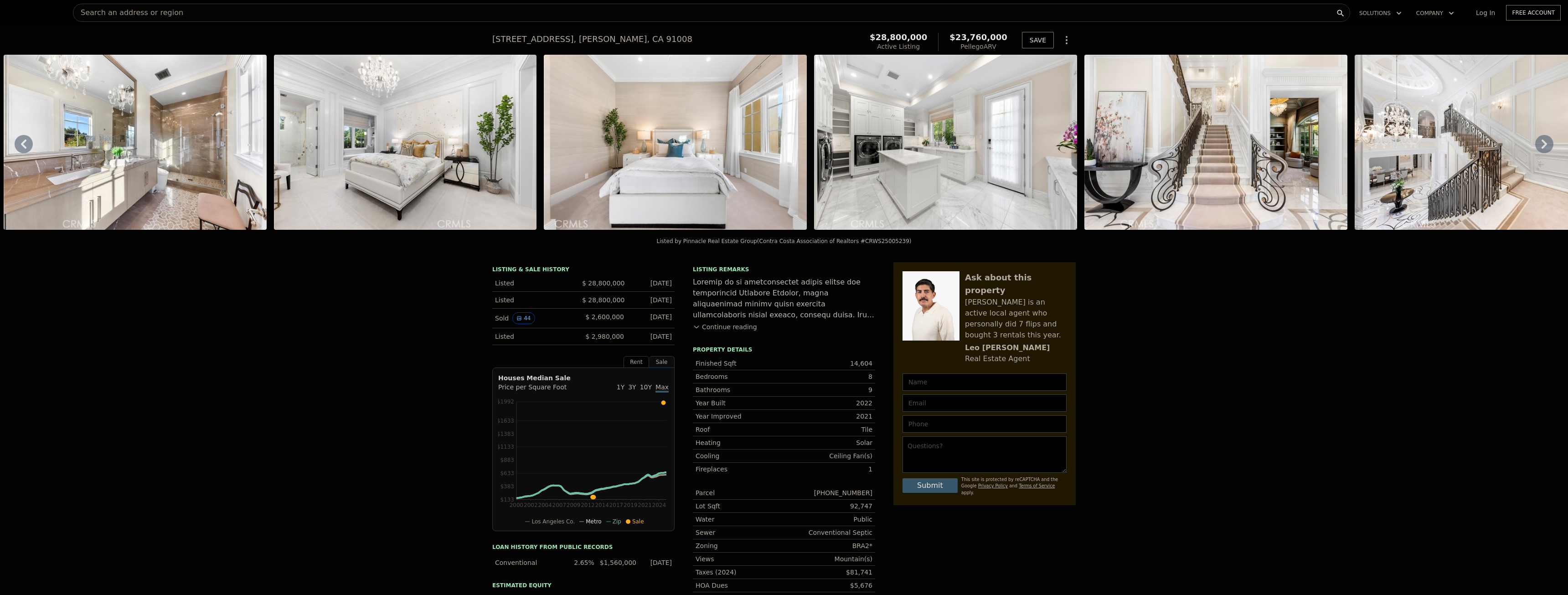
click at [24, 144] on icon at bounding box center [23, 144] width 5 height 9
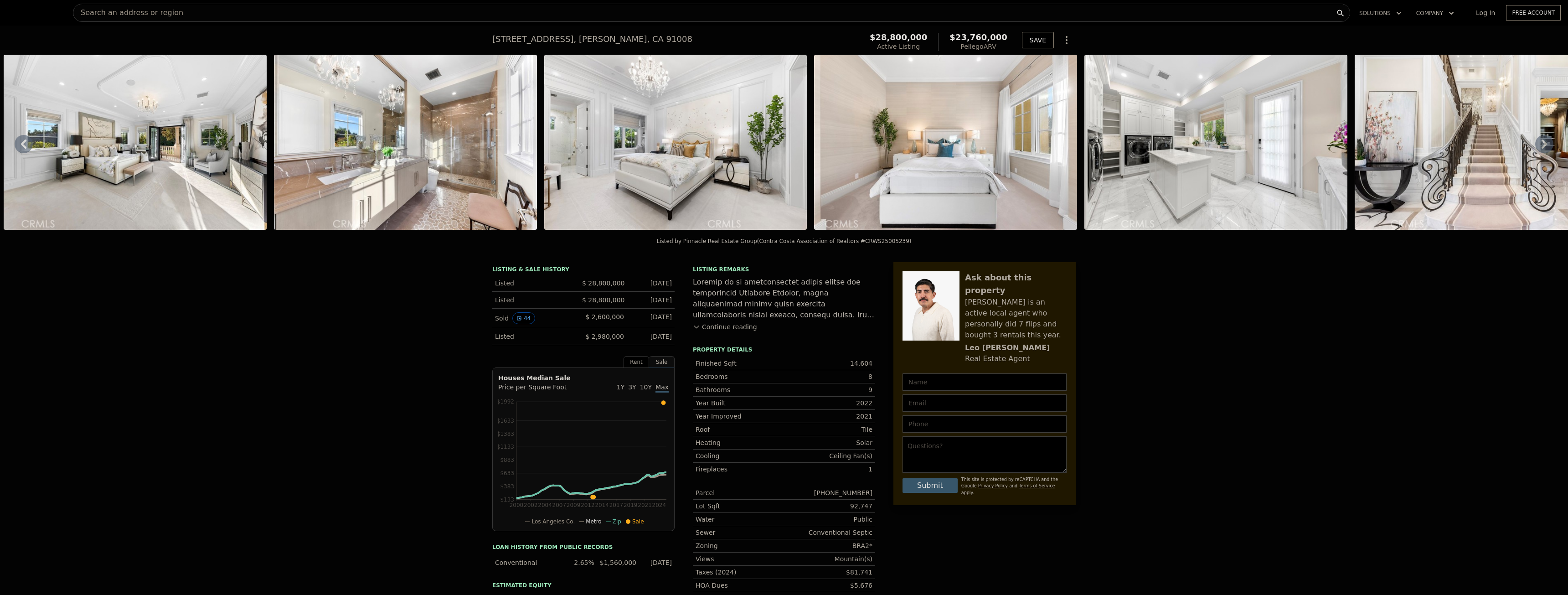
click at [24, 144] on icon at bounding box center [23, 144] width 5 height 9
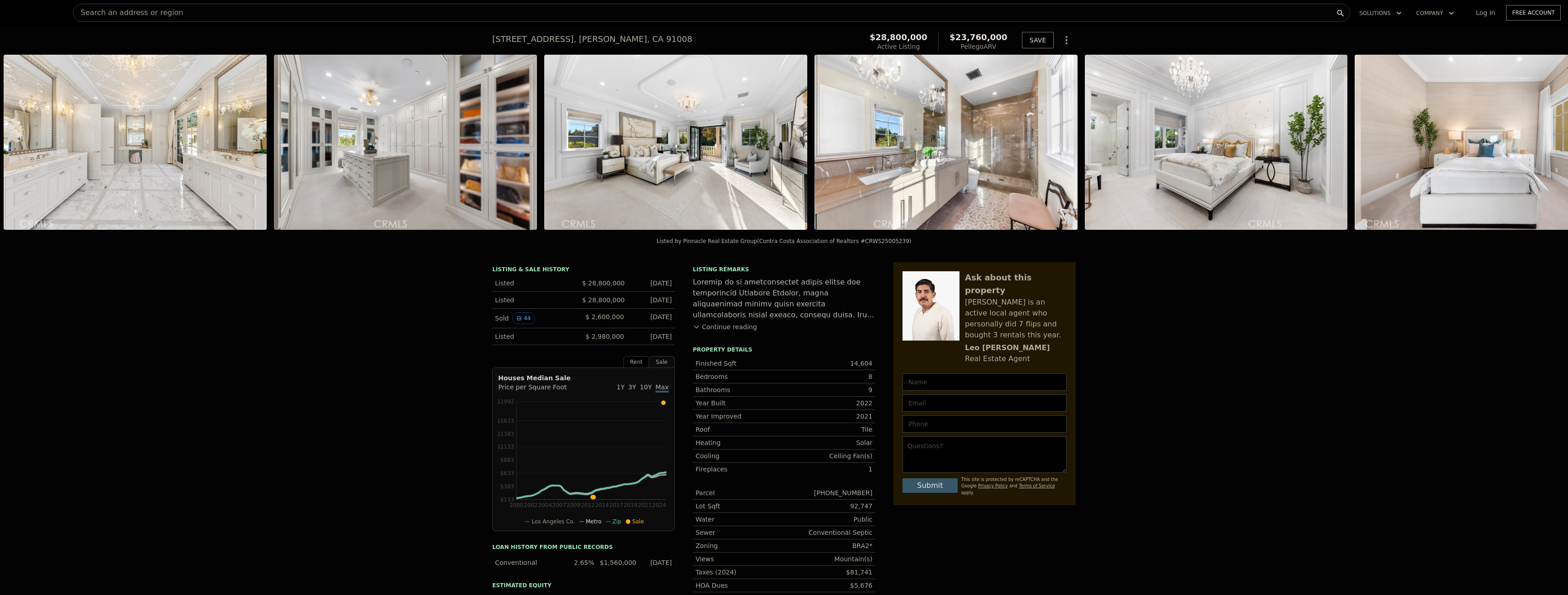
click at [24, 144] on div "• + − • + − STREET VIEW Loading... SATELLITE VIEW" at bounding box center [784, 144] width 1568 height 178
click at [24, 144] on icon at bounding box center [23, 144] width 5 height 9
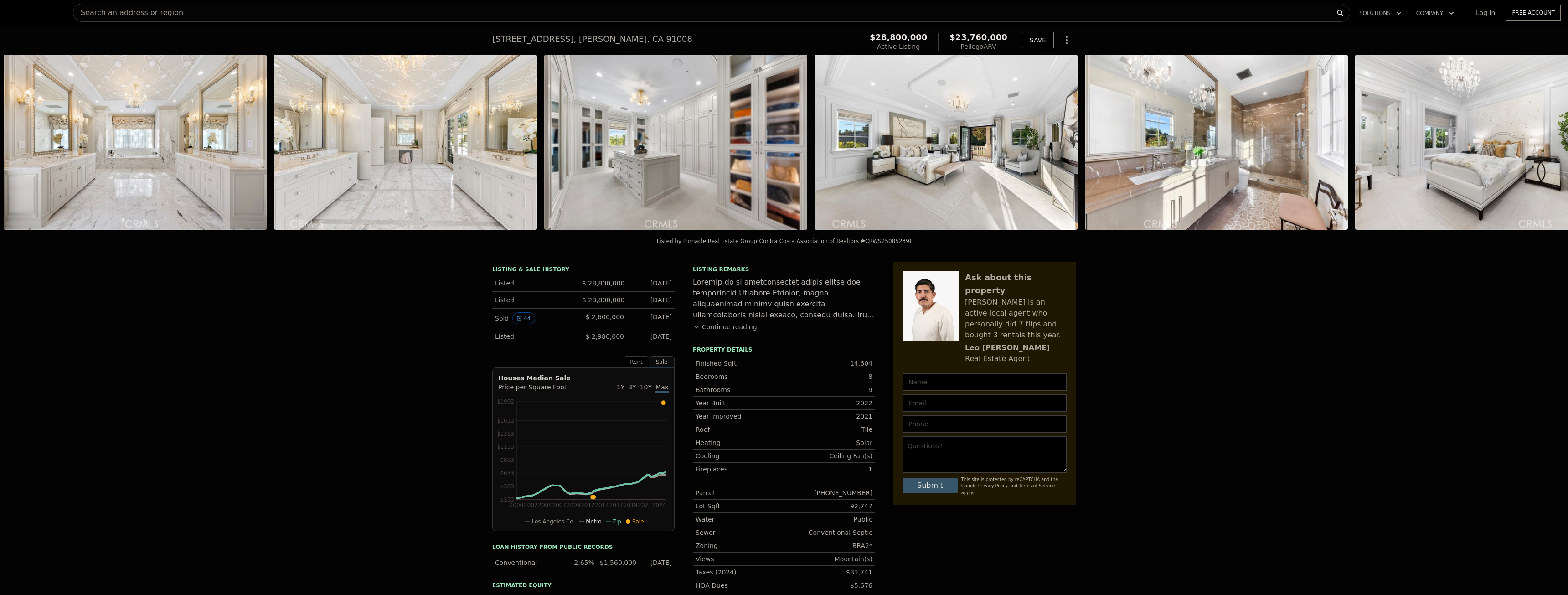
click at [24, 144] on div "• + − • + − STREET VIEW Loading... SATELLITE VIEW" at bounding box center [784, 144] width 1568 height 178
click at [24, 144] on icon at bounding box center [23, 144] width 5 height 9
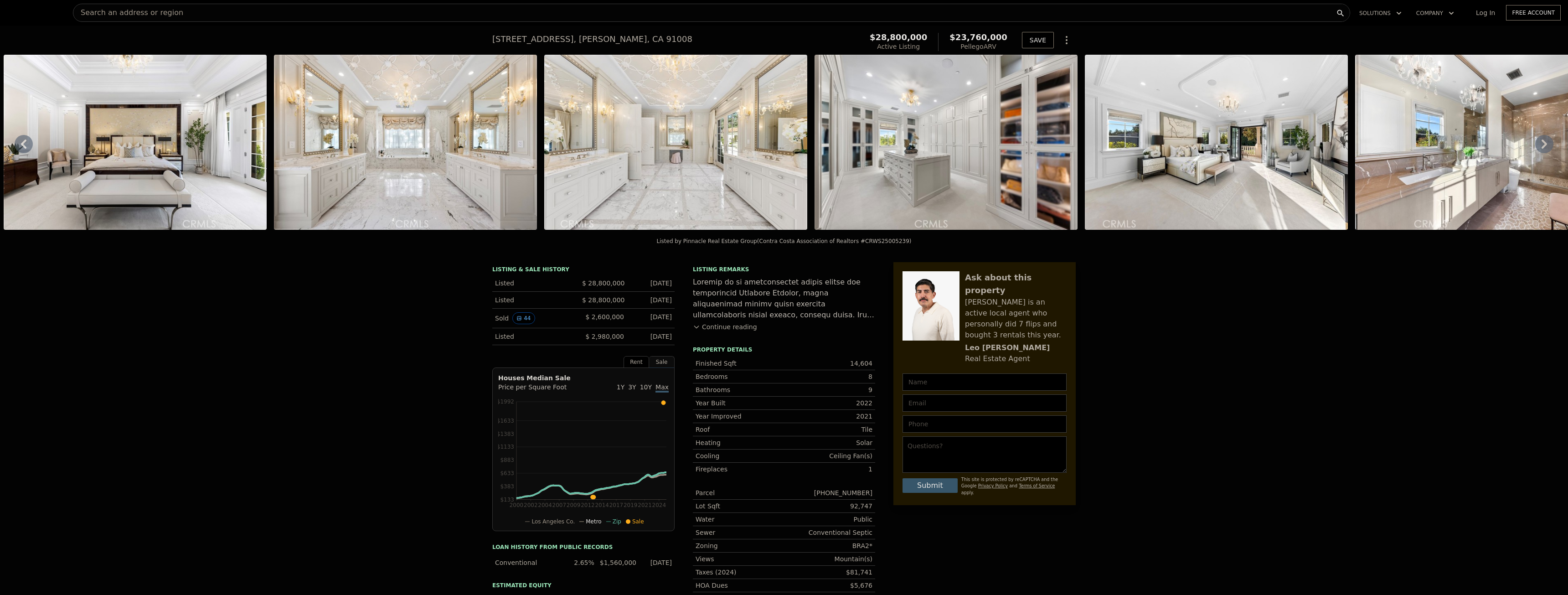
click at [24, 144] on icon at bounding box center [23, 144] width 5 height 9
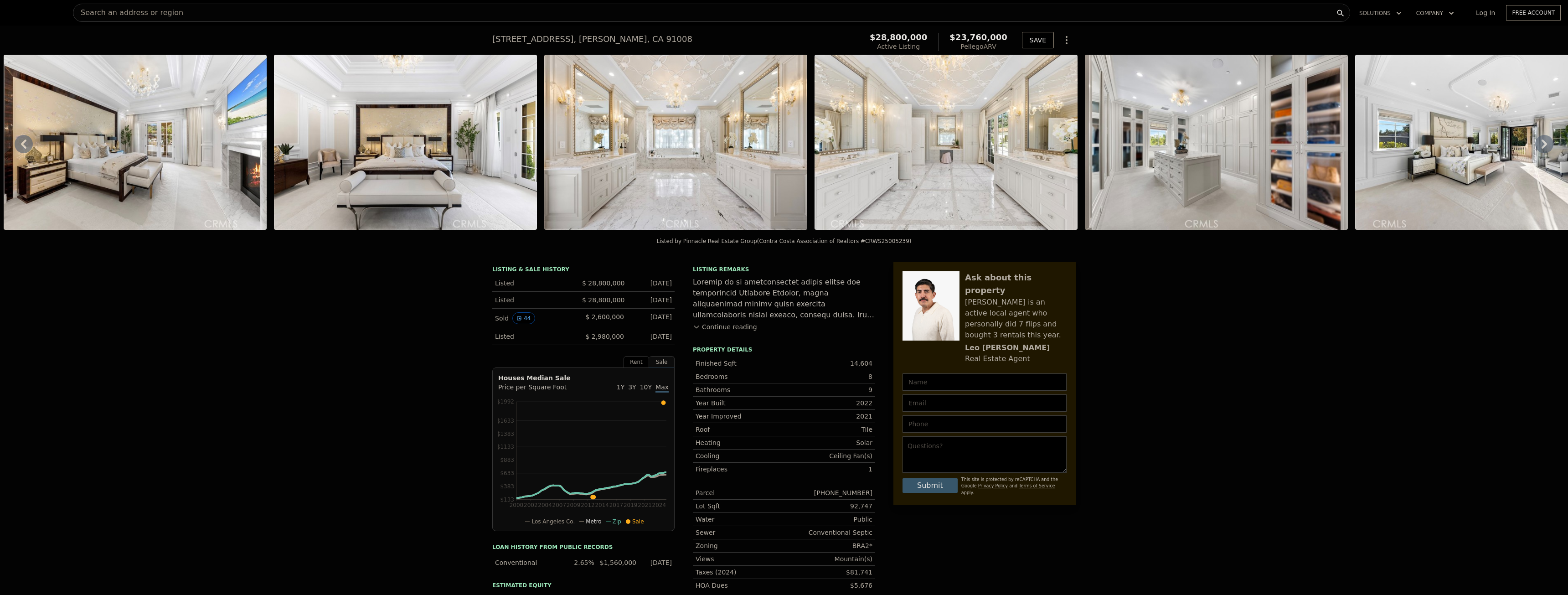
click at [24, 144] on icon at bounding box center [23, 144] width 5 height 9
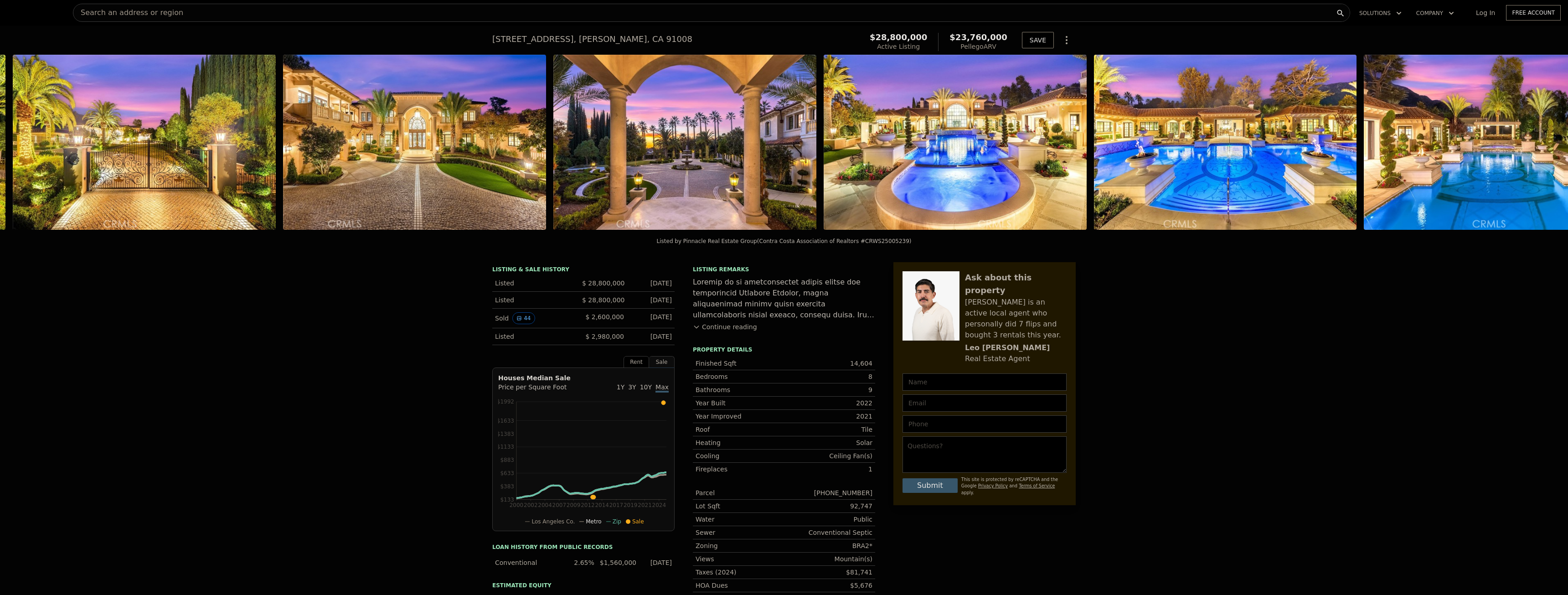
scroll to position [0, 957]
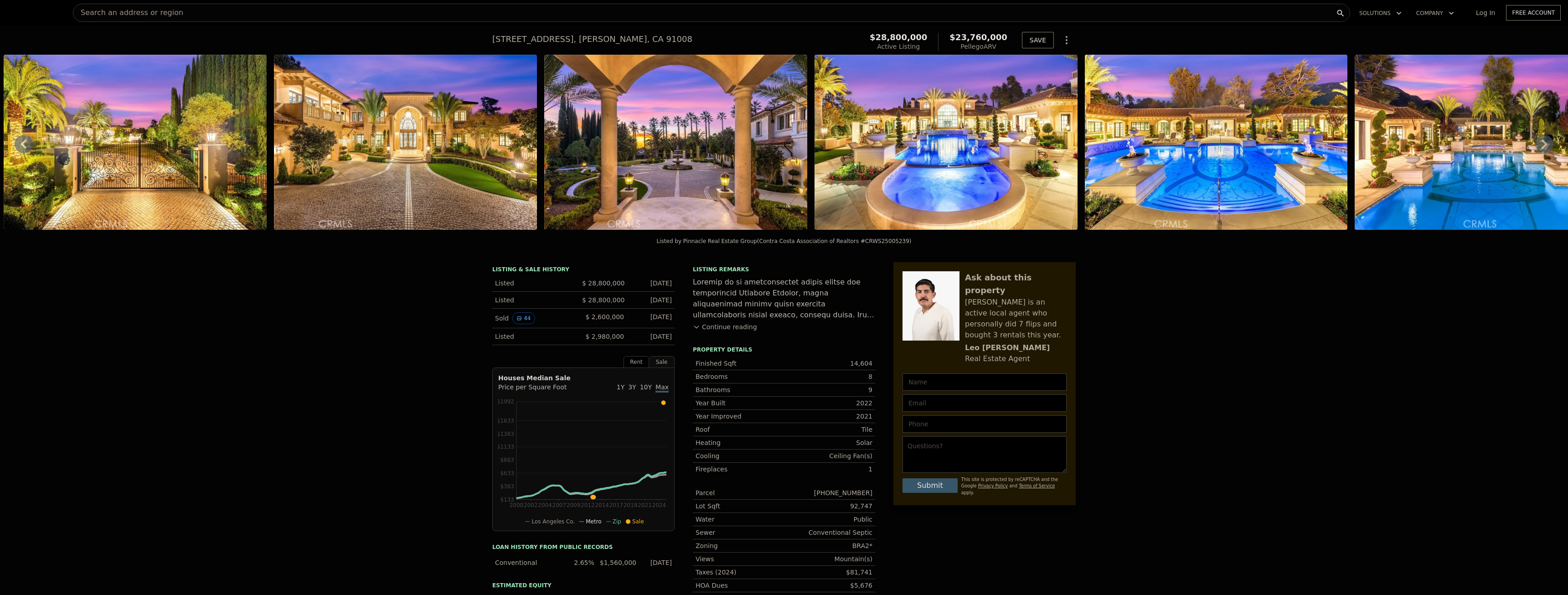
click at [431, 149] on img at bounding box center [405, 143] width 263 height 175
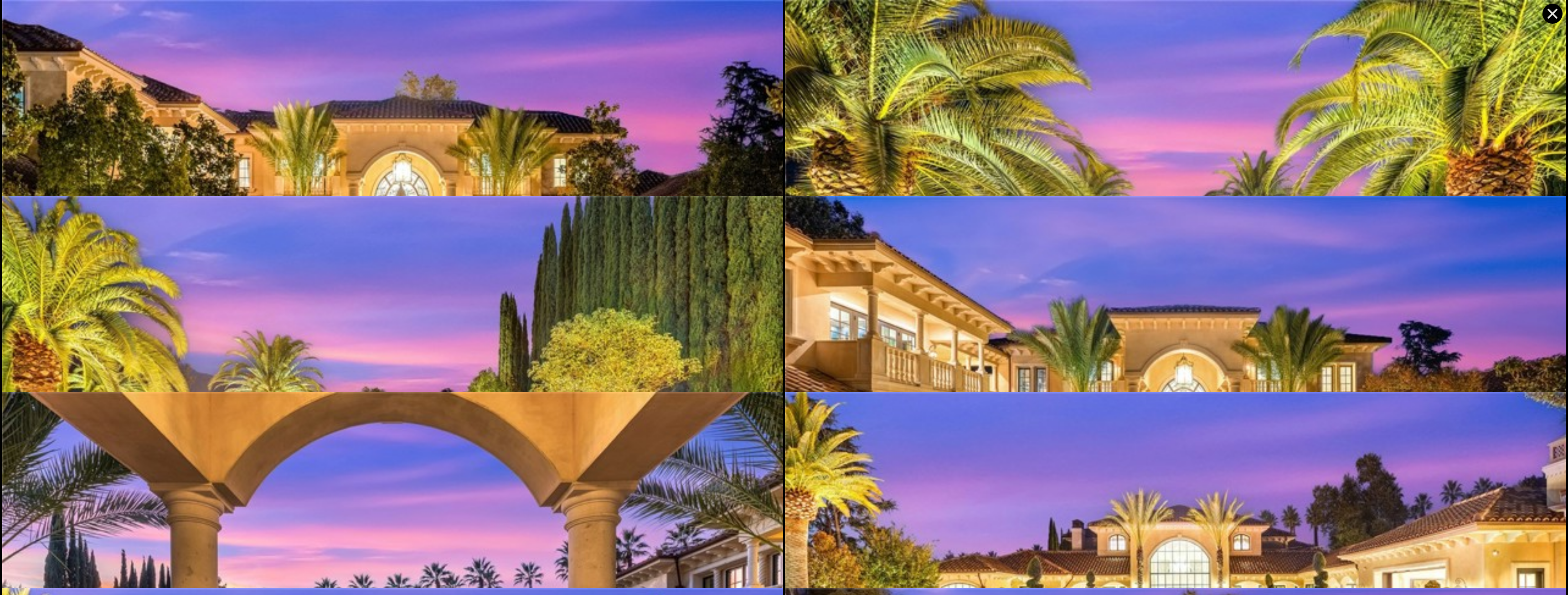
scroll to position [196, 0]
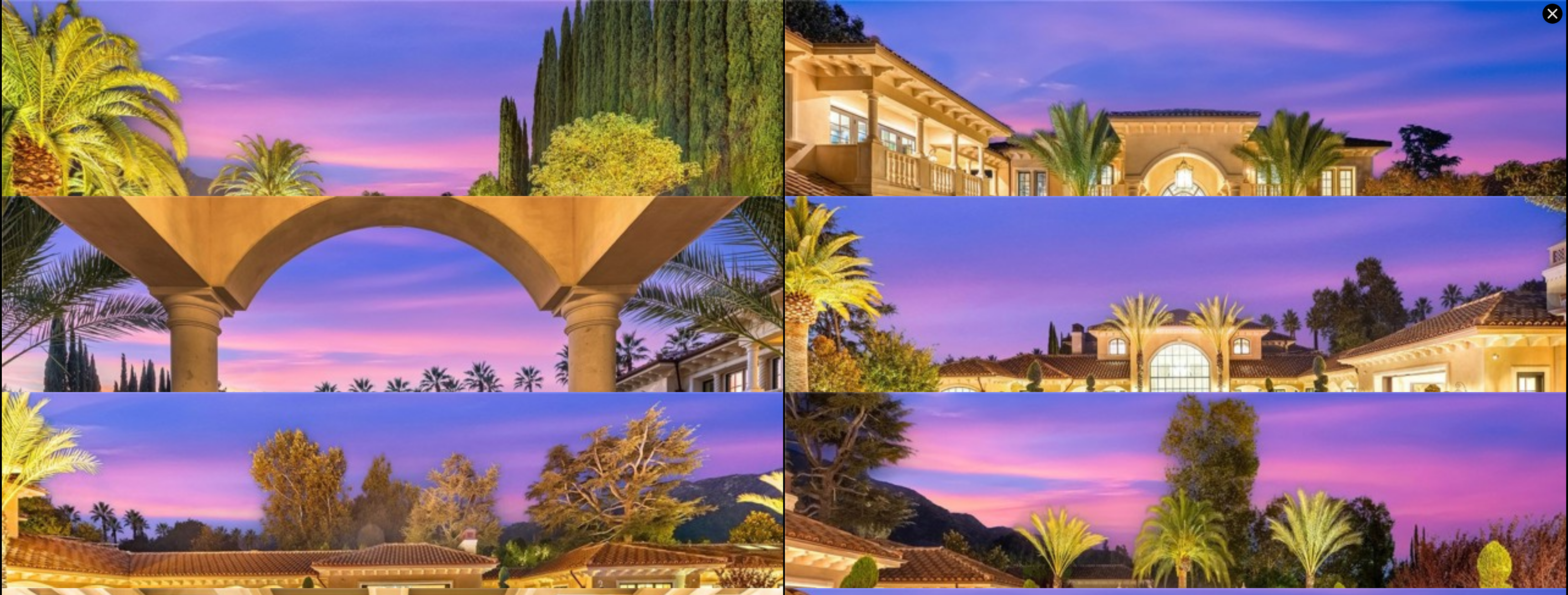
click at [1077, 161] on img at bounding box center [1175, 260] width 782 height 520
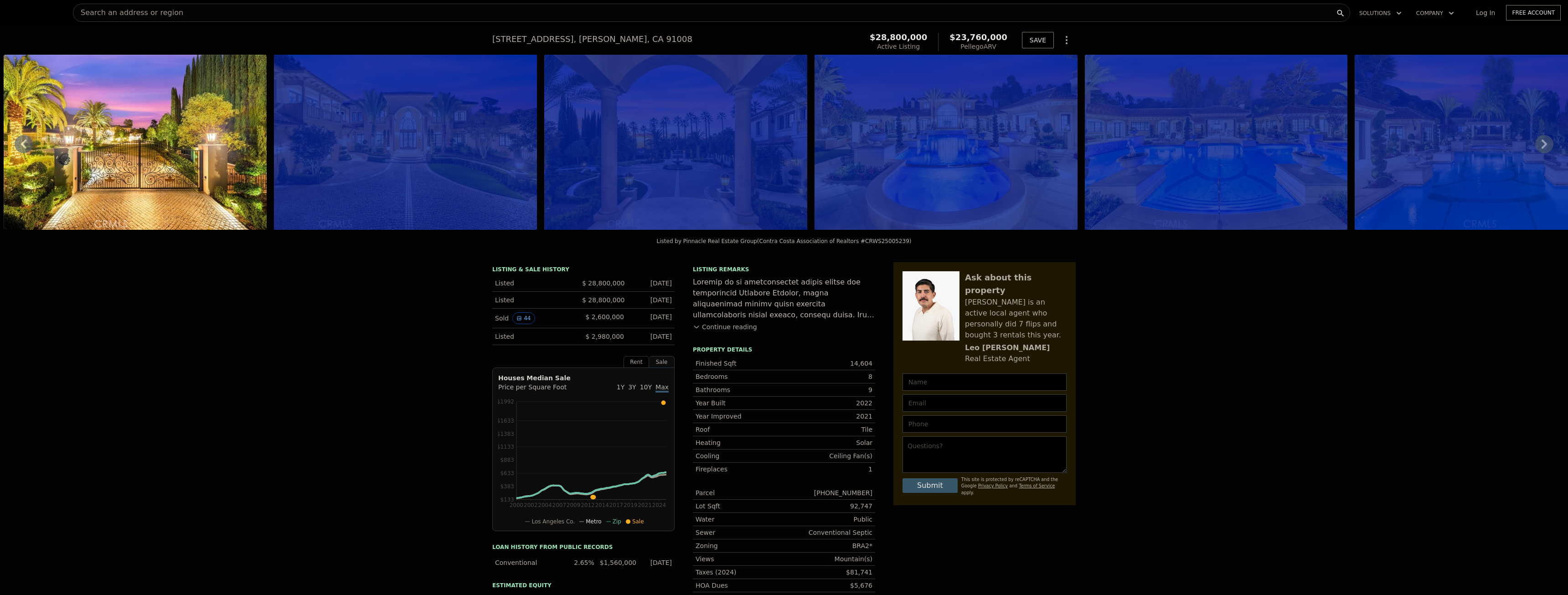
drag, startPoint x: 240, startPoint y: 241, endPoint x: 275, endPoint y: 239, distance: 35.1
click at [224, 242] on div "Listed by Pinnacle Real Estate Group (Contra Costa Association of Realtors #CRW…" at bounding box center [784, 244] width 1568 height 22
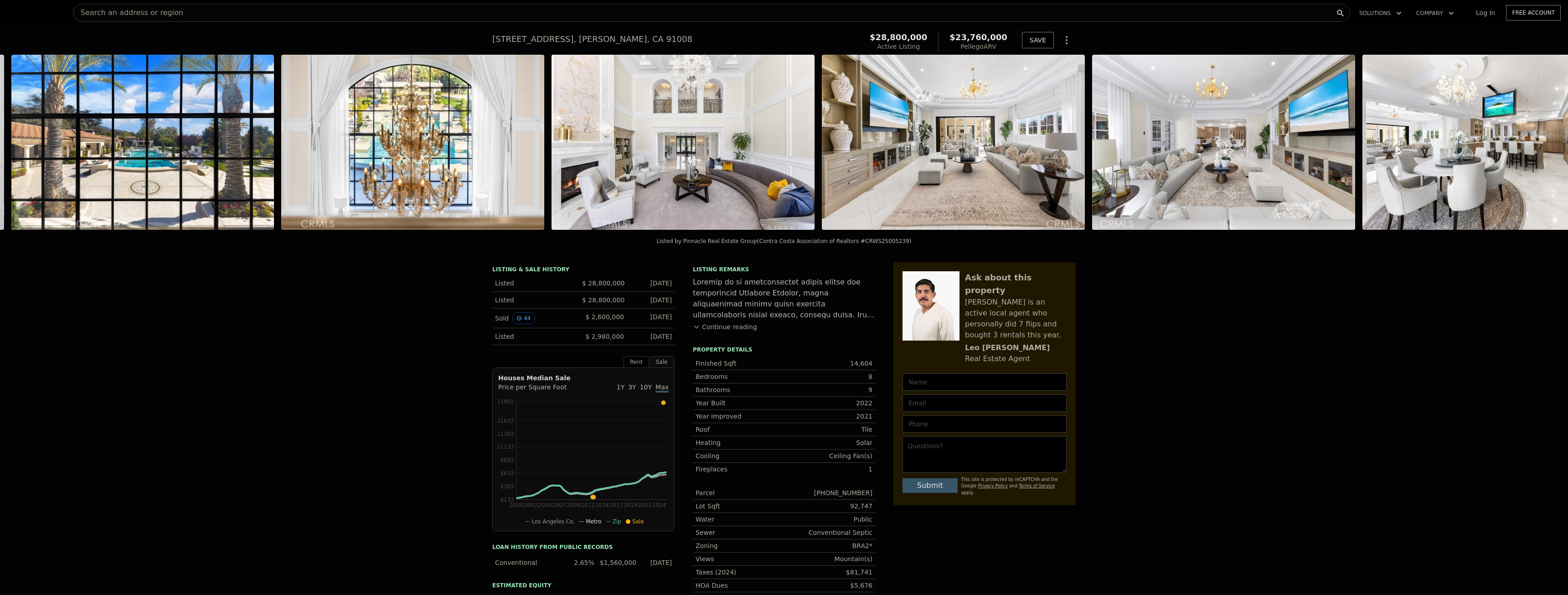
scroll to position [0, 6903]
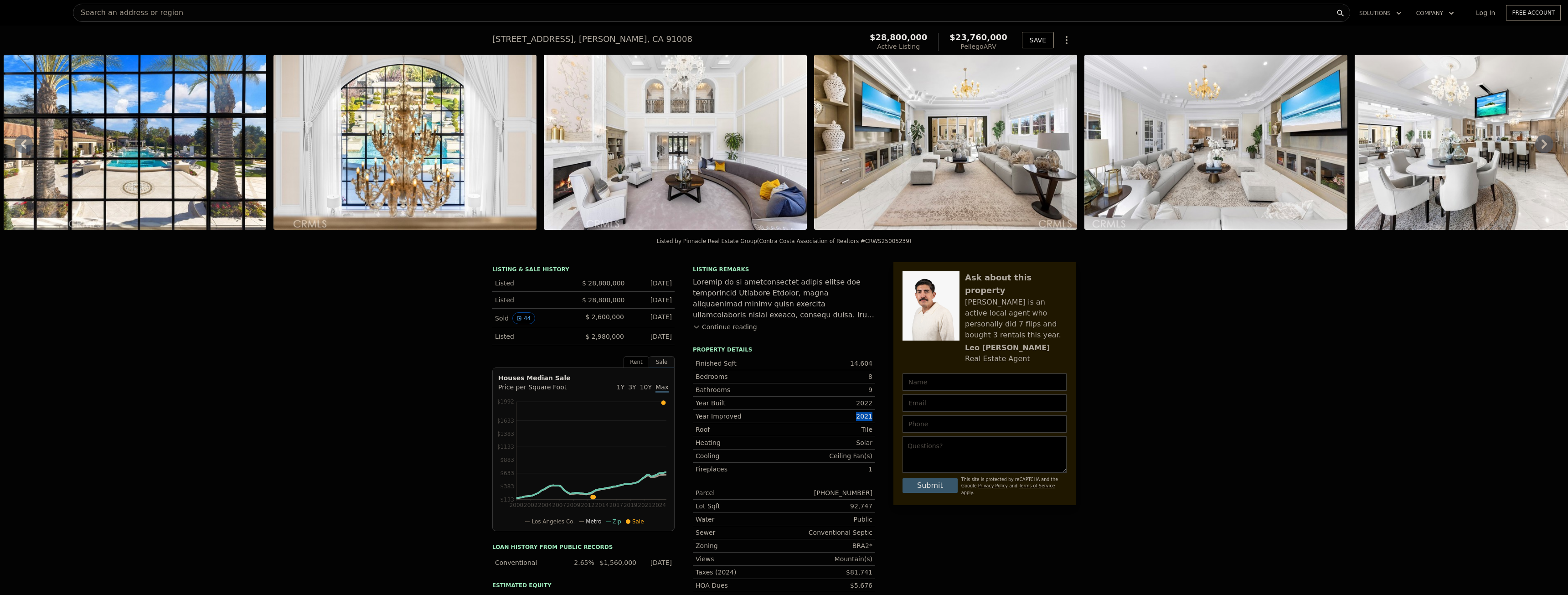
drag, startPoint x: 865, startPoint y: 420, endPoint x: 786, endPoint y: 416, distance: 79.1
click at [786, 416] on div "Year Improved 2021 Roof Tile Heating Solar Cooling Ceiling Fan(s) Fireplaces 1 …" at bounding box center [784, 518] width 183 height 218
click at [786, 409] on div "Year Built 2022" at bounding box center [784, 403] width 183 height 13
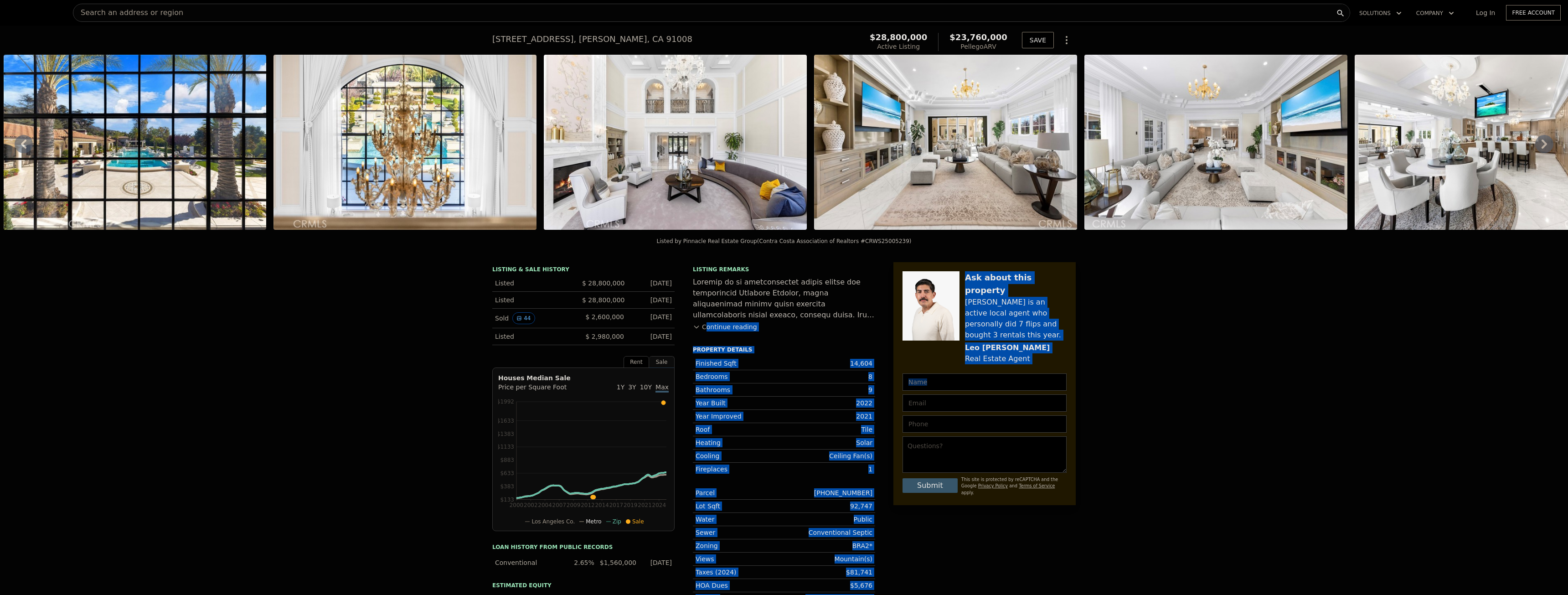
drag, startPoint x: 883, startPoint y: 410, endPoint x: 770, endPoint y: 340, distance: 132.9
click at [765, 333] on div "LISTING & SALE HISTORY Listed $ 28,800,000 Jan 7, 2025 Listed $ 28,800,000 Jan …" at bounding box center [784, 475] width 584 height 426
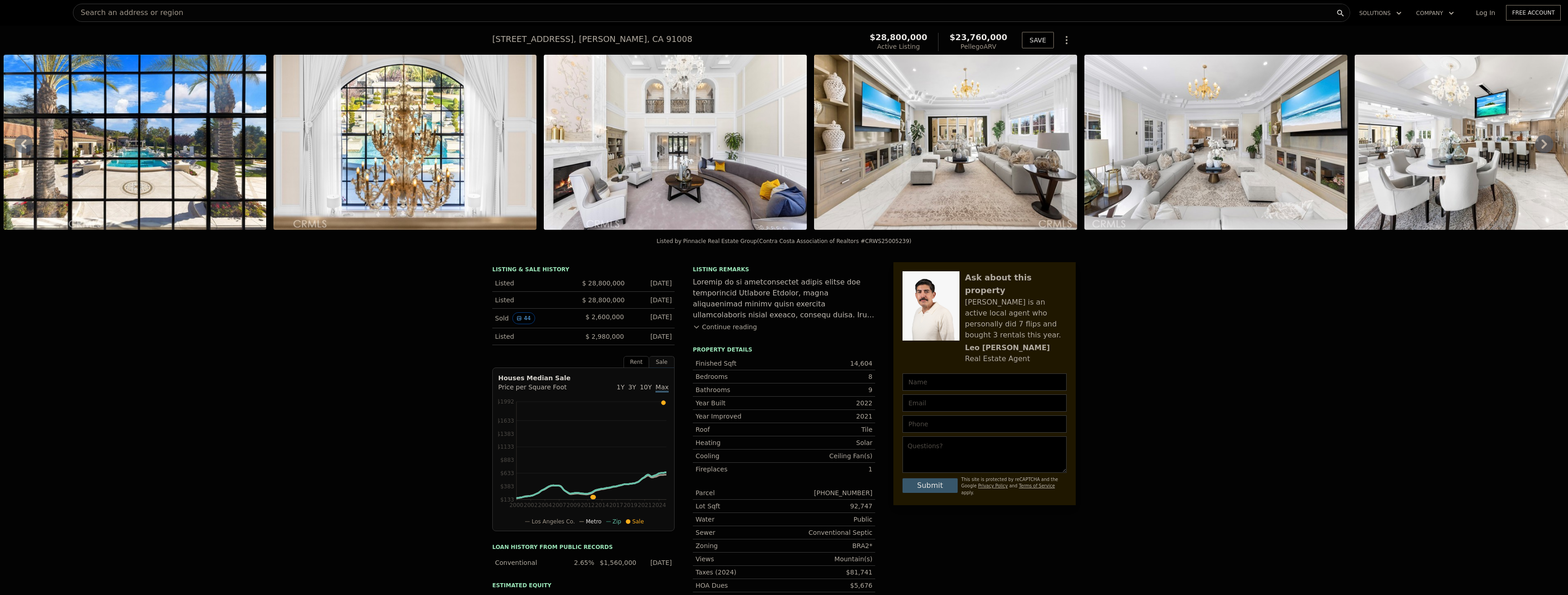
click at [975, 515] on div "Ask about this property Leo is an active local agent who personally did 7 flips…" at bounding box center [985, 475] width 183 height 426
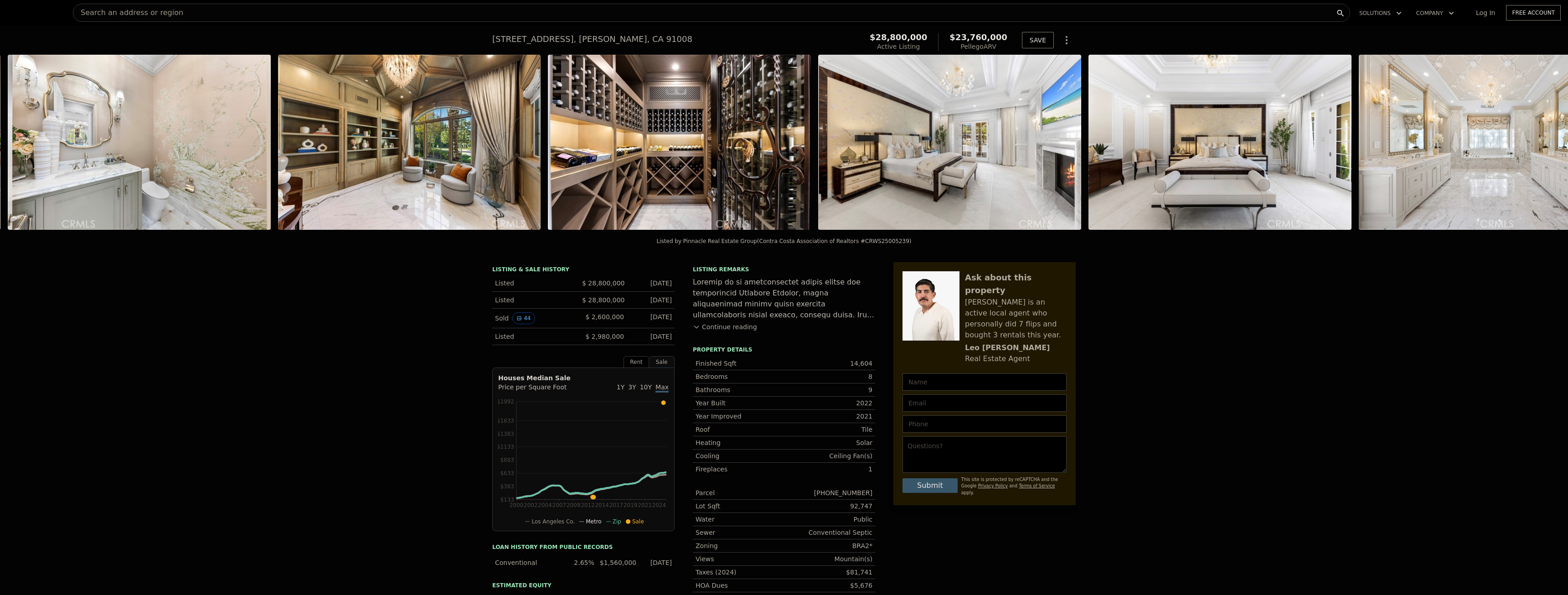
scroll to position [0, 9065]
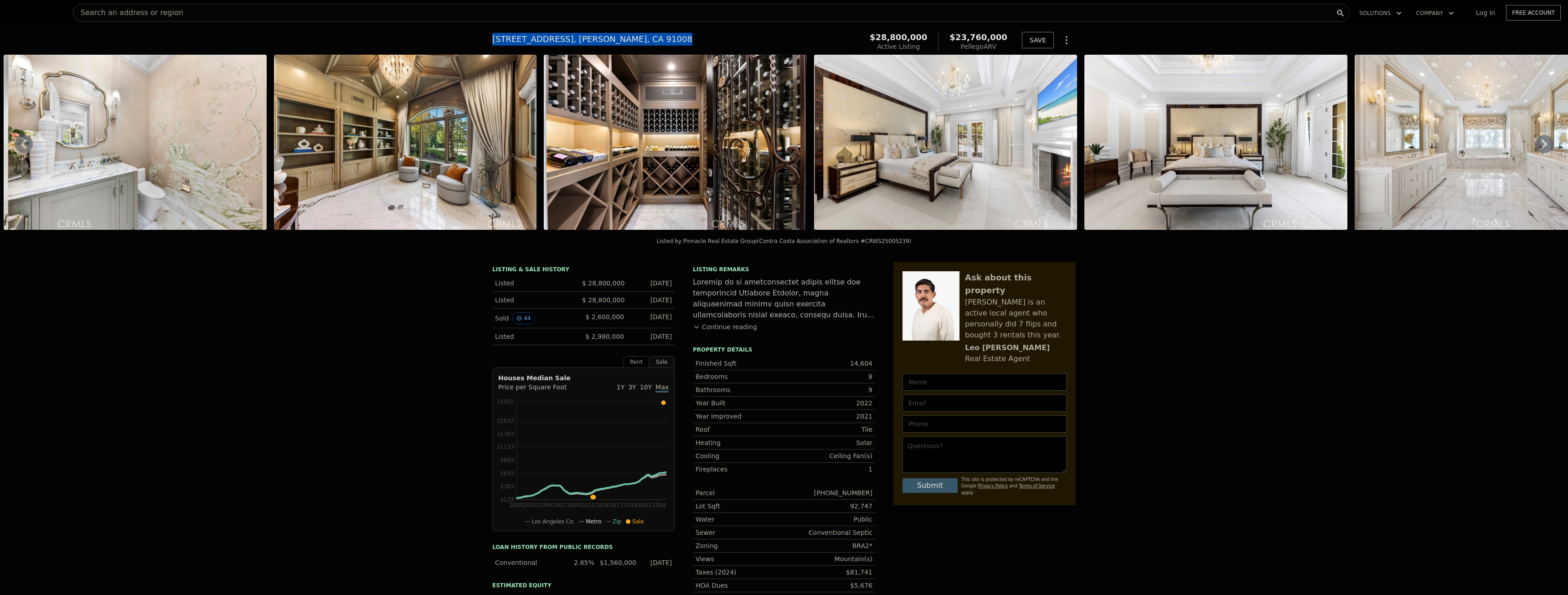
drag, startPoint x: 627, startPoint y: 37, endPoint x: 523, endPoint y: 41, distance: 104.1
click at [435, 33] on div "100 Palm Hill Ln , Bradbury , CA 91008 Active at $28.800m (~ARV $23.760m ) $28,…" at bounding box center [784, 40] width 1568 height 29
click at [551, 41] on div "100 Palm Hill Ln , Bradbury , CA 91008" at bounding box center [592, 39] width 200 height 13
drag, startPoint x: 643, startPoint y: 35, endPoint x: 444, endPoint y: 50, distance: 199.6
click at [444, 50] on div "100 Palm Hill Ln , Bradbury , CA 91008 Active at $28.800m (~ARV $23.760m ) $28,…" at bounding box center [784, 40] width 1568 height 29
